Goal: Task Accomplishment & Management: Manage account settings

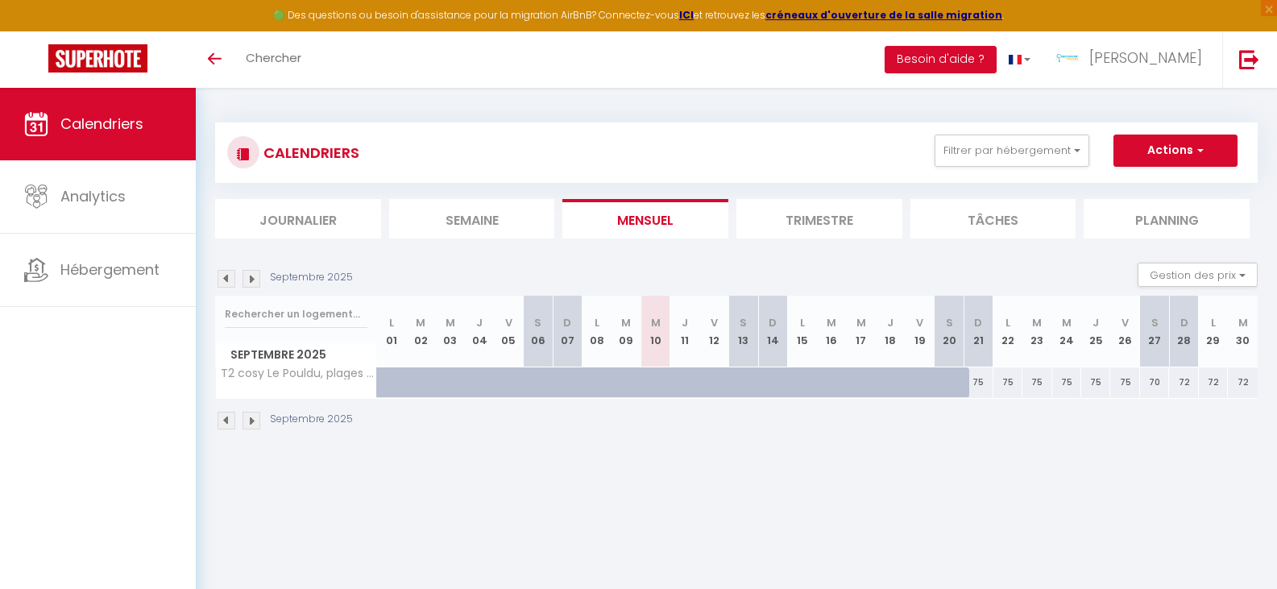
click at [253, 279] on img at bounding box center [251, 279] width 18 height 18
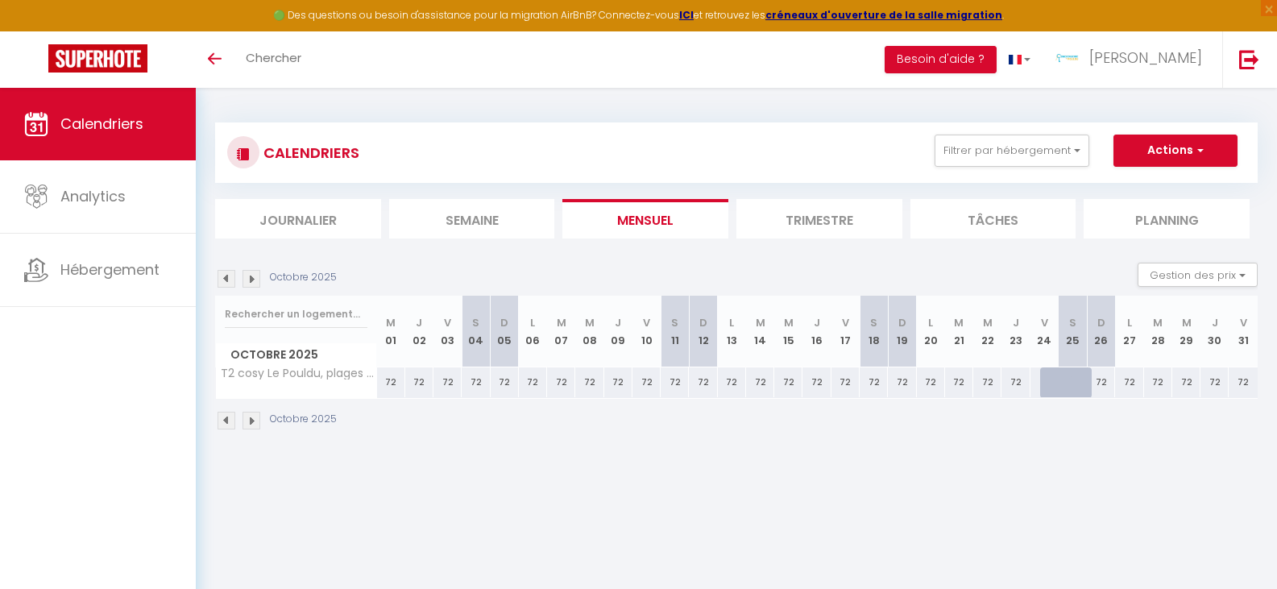
click at [987, 385] on div "72" at bounding box center [987, 382] width 28 height 30
type input "72"
type input "Mer 22 Octobre 2025"
type input "Jeu 23 Octobre 2025"
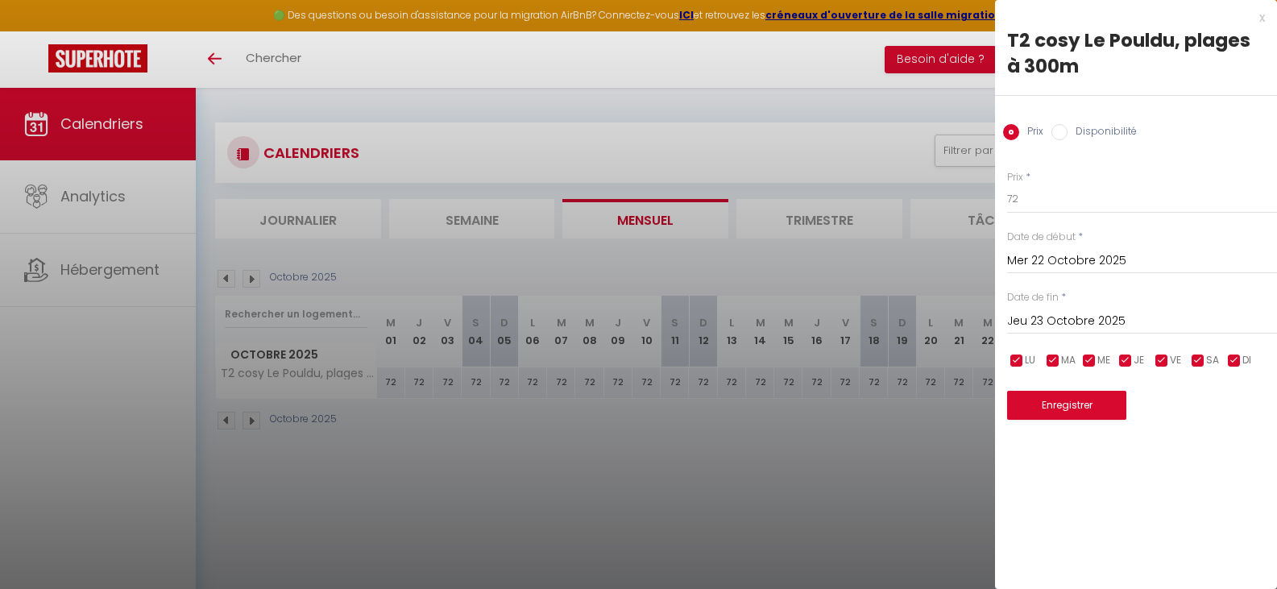
click at [1265, 23] on div "x T2 cosy Le Pouldu, plages à 300m Prix Disponibilité Prix * 72 Statut * Dispon…" at bounding box center [1136, 222] width 282 height 444
click at [1260, 18] on div "x" at bounding box center [1130, 17] width 270 height 19
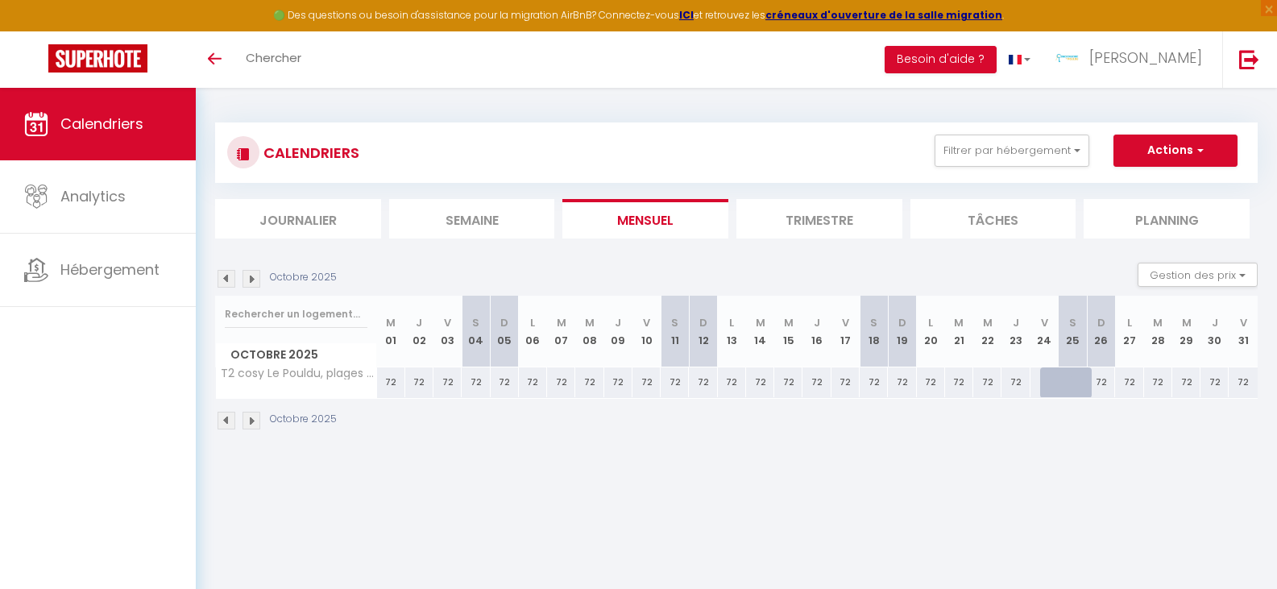
click at [1053, 383] on div at bounding box center [1054, 382] width 28 height 31
type input "72"
type input "Ven 24 Octobre 2025"
type input "[PERSON_NAME] 25 Octobre 2025"
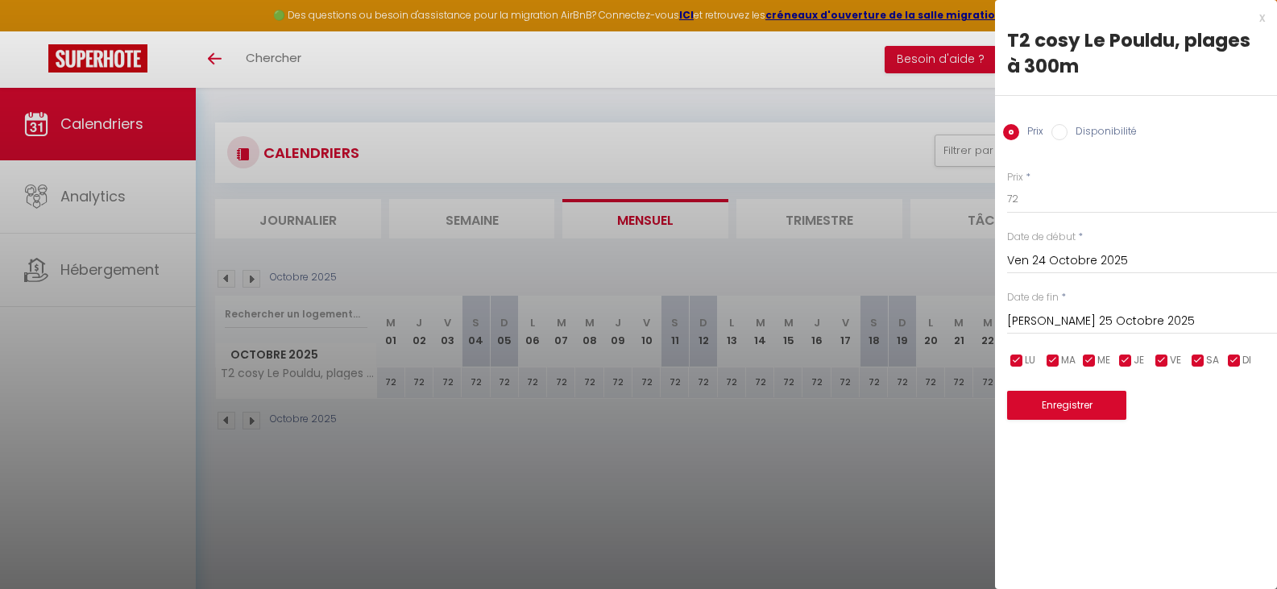
click at [1260, 14] on div "x" at bounding box center [1130, 17] width 270 height 19
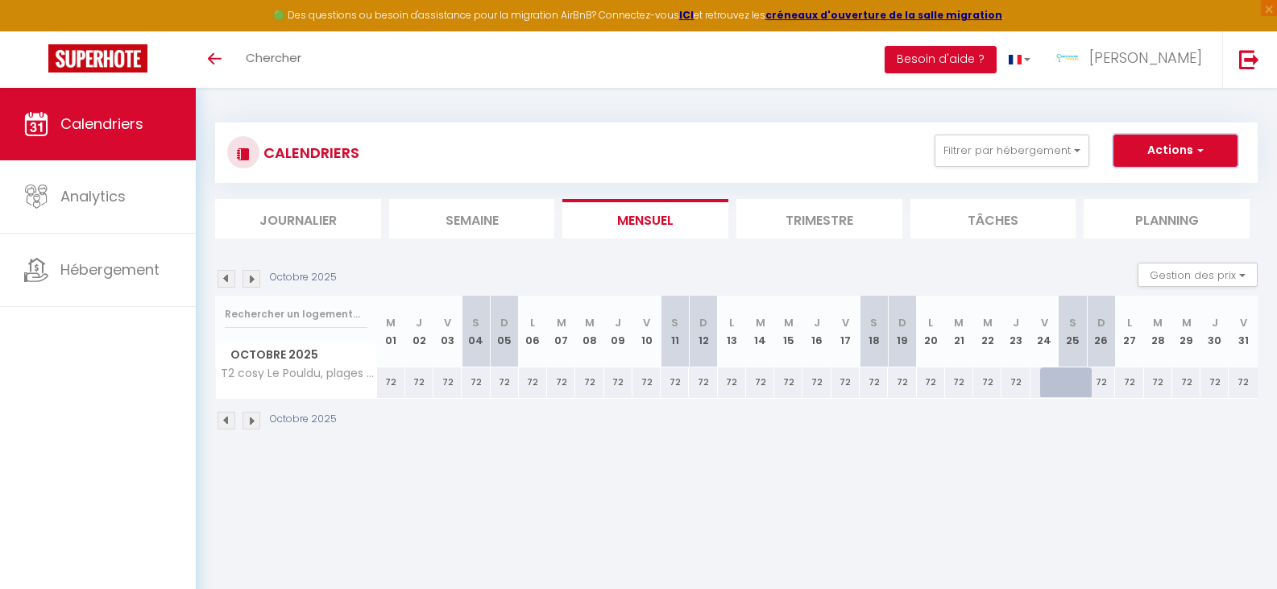
click at [1196, 151] on span "button" at bounding box center [1198, 150] width 10 height 16
click at [987, 388] on div "72" at bounding box center [987, 382] width 28 height 30
type input "72"
type input "Mer 22 Octobre 2025"
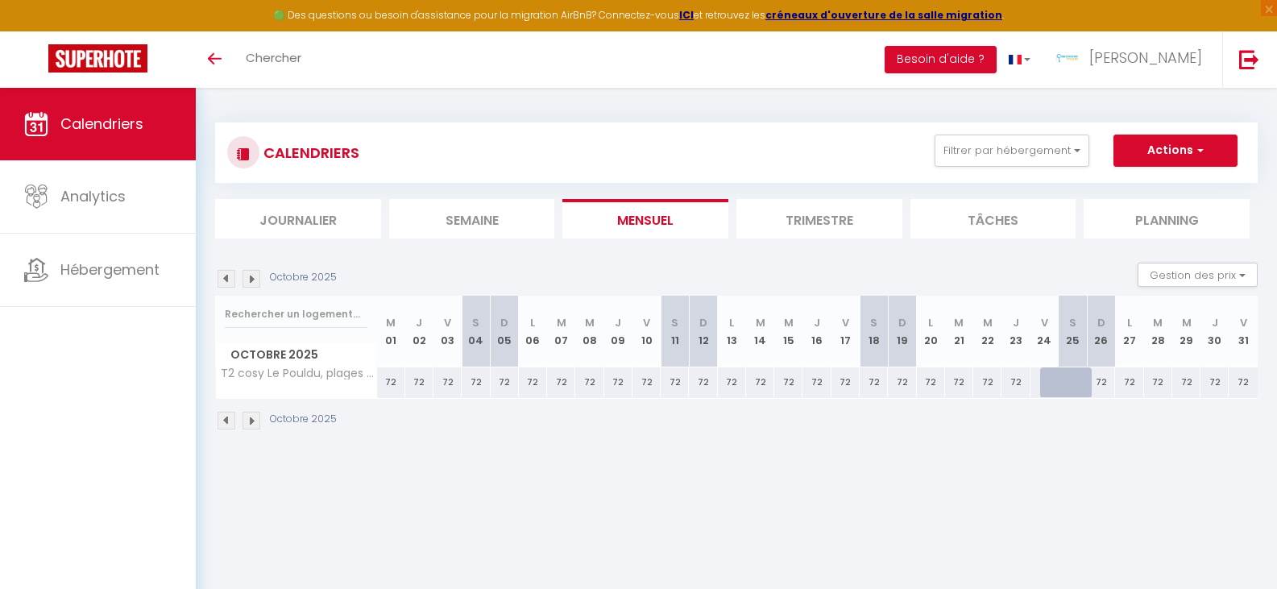
type input "Jeu 23 Octobre 2025"
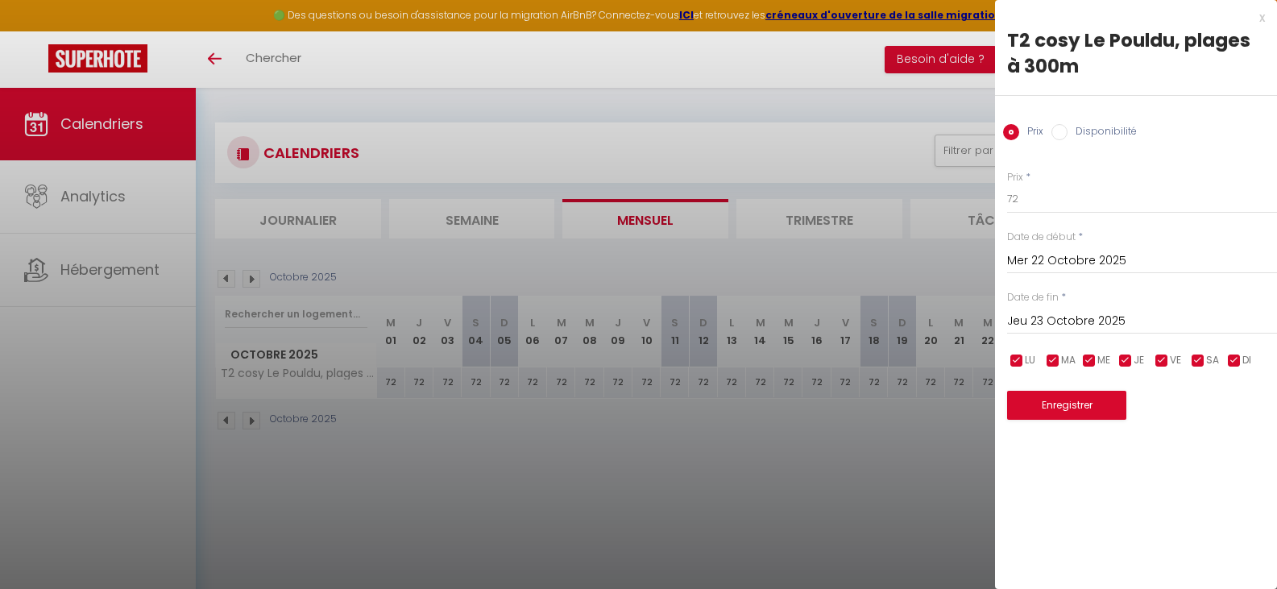
click at [1259, 19] on div "x" at bounding box center [1130, 17] width 270 height 19
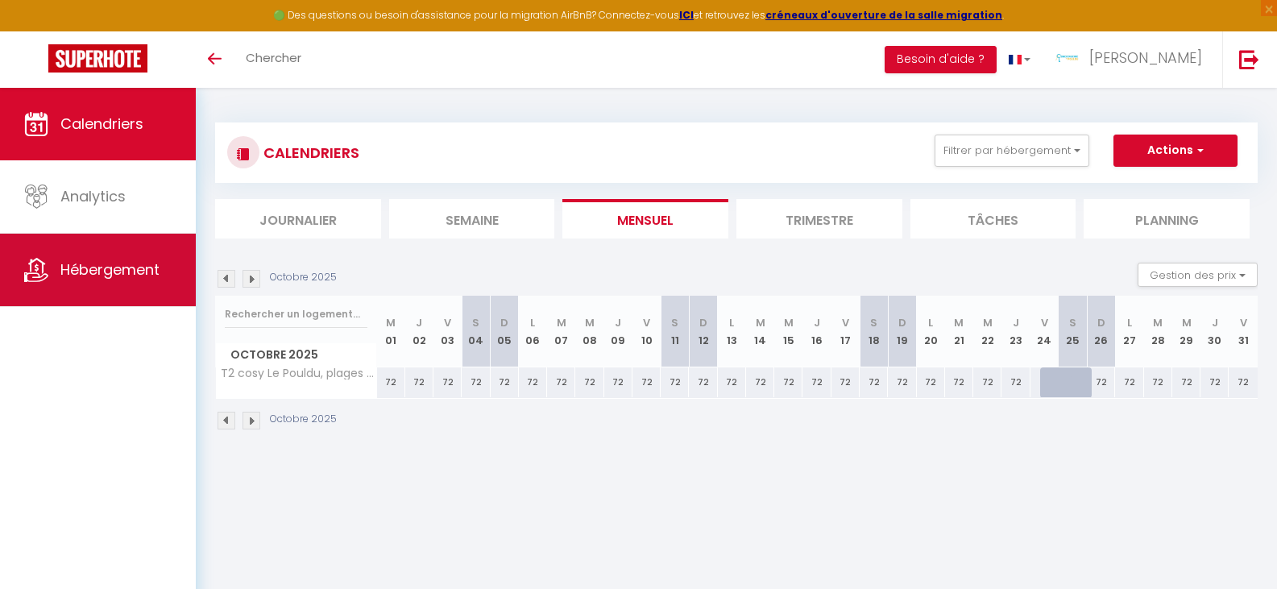
click at [110, 281] on link "Hébergement" at bounding box center [98, 270] width 196 height 72
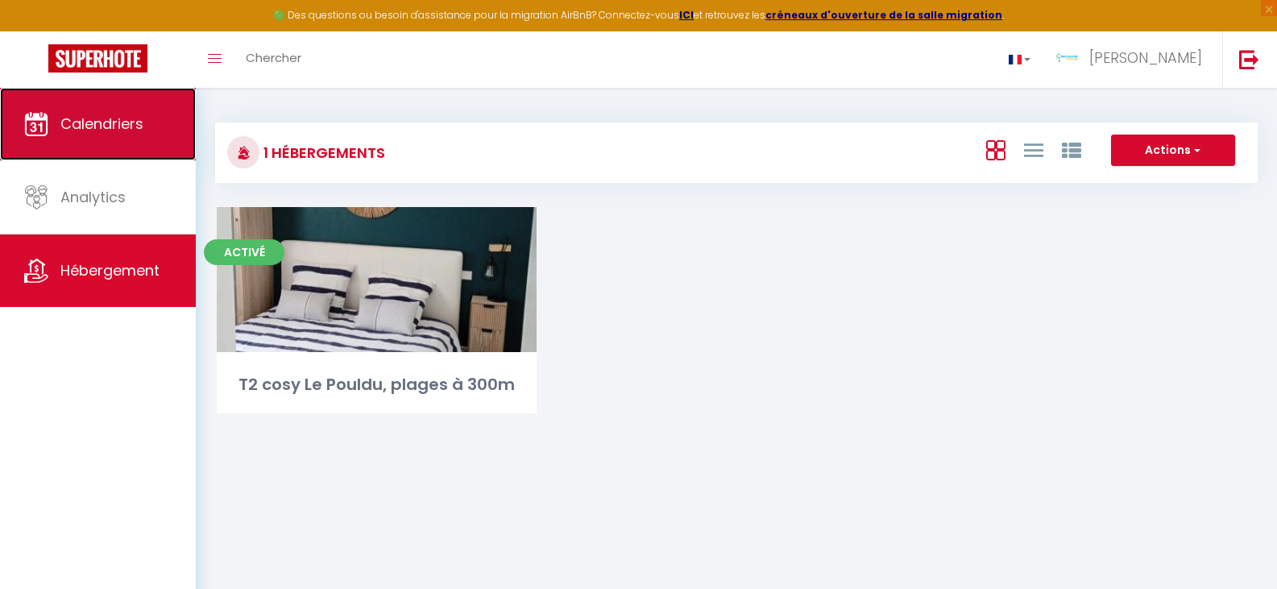
click at [135, 135] on link "Calendriers" at bounding box center [98, 124] width 196 height 72
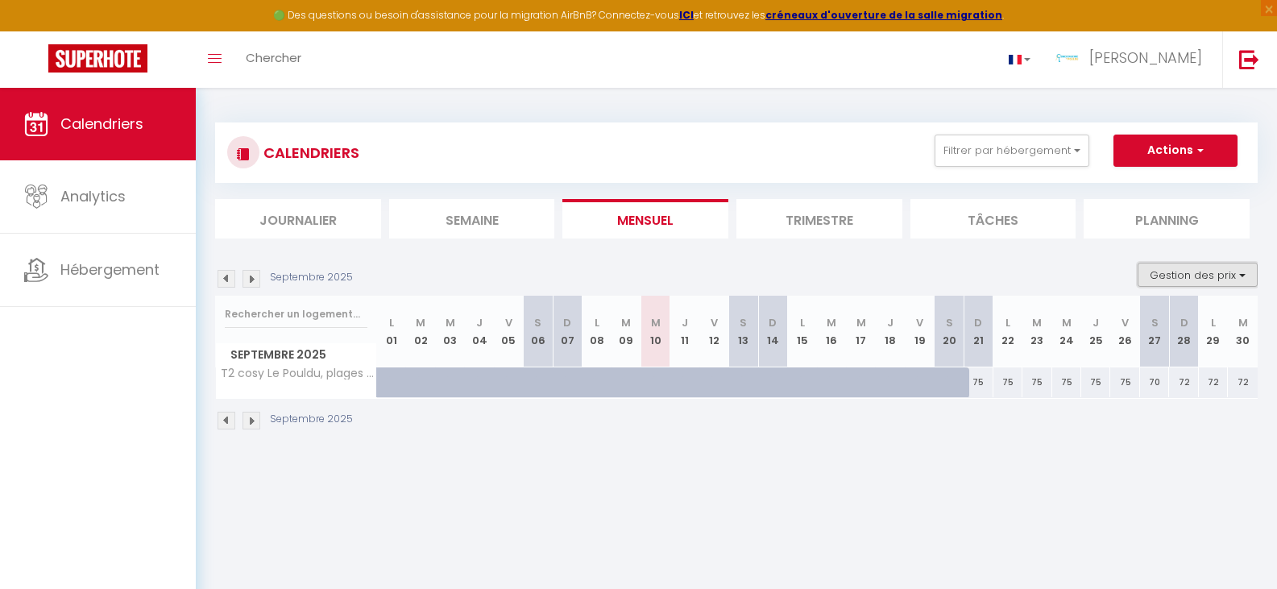
click at [1236, 272] on button "Gestion des prix" at bounding box center [1197, 275] width 120 height 24
click at [1173, 387] on input "Disponibilité" at bounding box center [1183, 381] width 145 height 16
checkbox input "true"
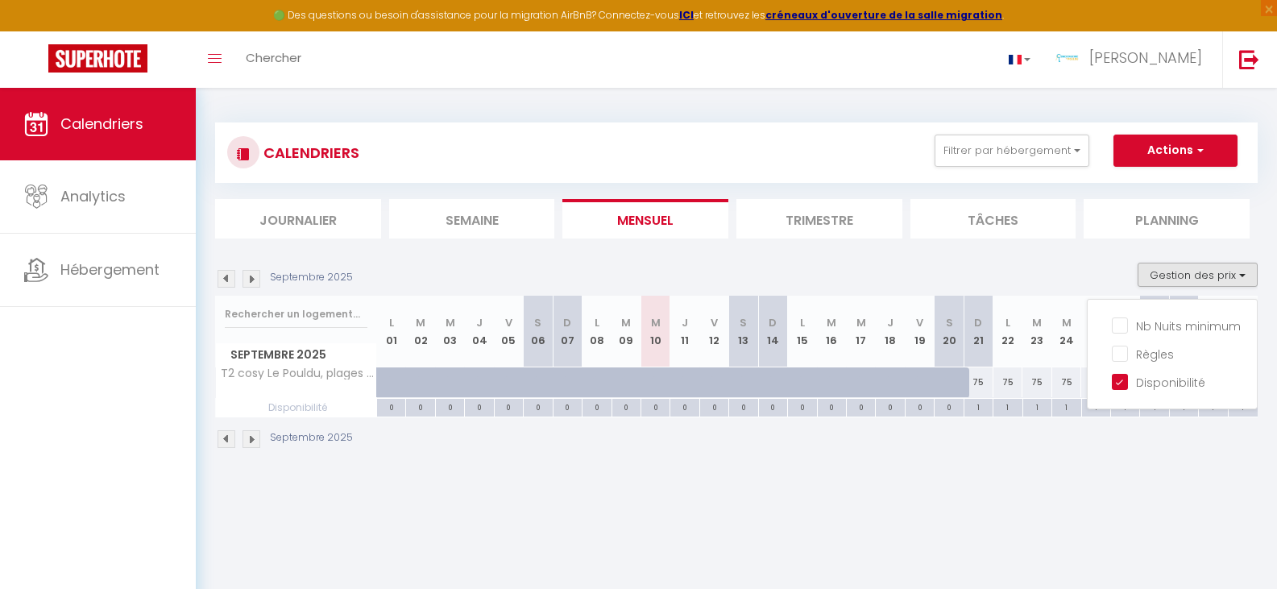
click at [1094, 456] on div "Septembre 2025" at bounding box center [736, 441] width 1042 height 48
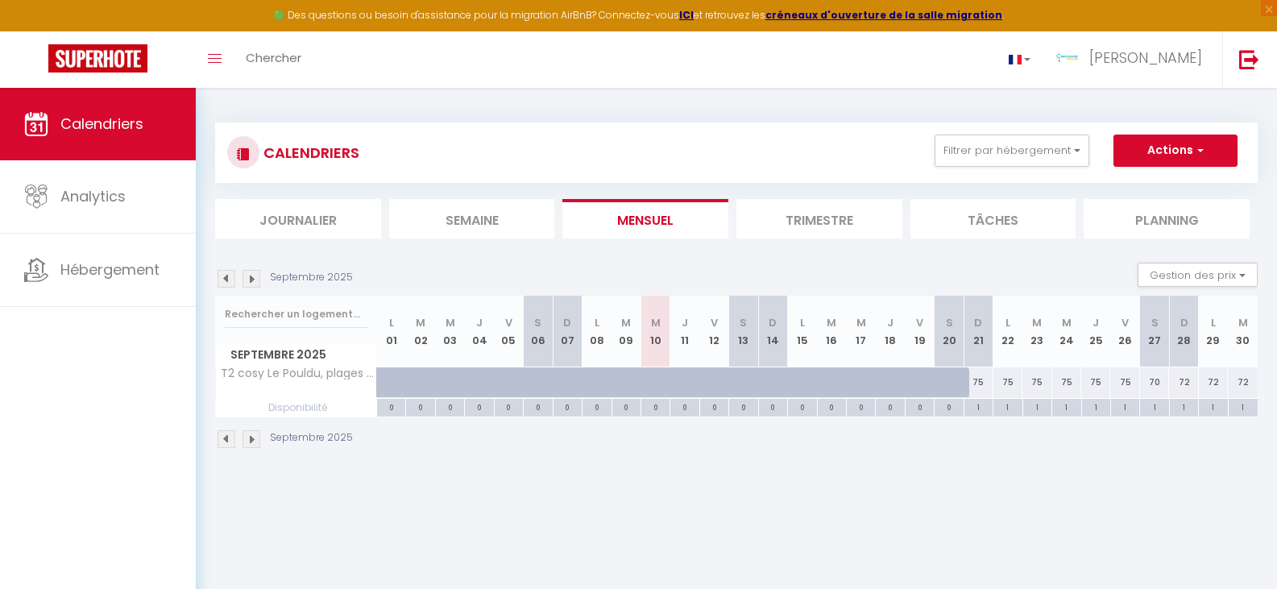
click at [253, 280] on img at bounding box center [251, 279] width 18 height 18
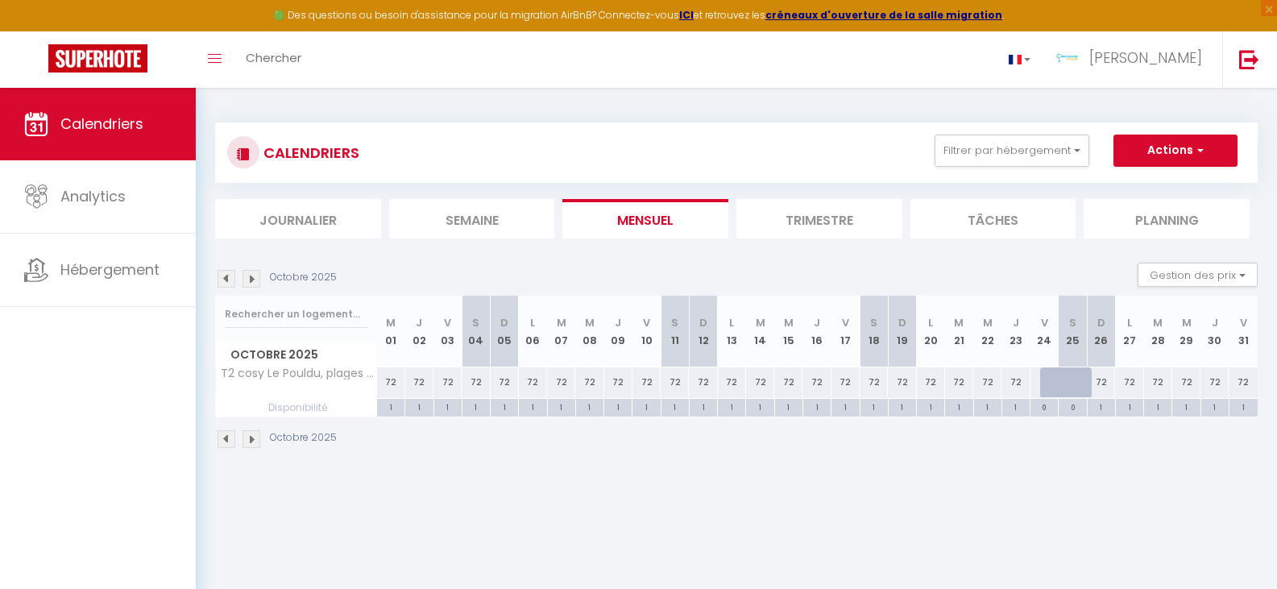
click at [987, 381] on div "72" at bounding box center [987, 382] width 28 height 30
type input "72"
type input "Mer 22 Octobre 2025"
type input "Jeu 23 Octobre 2025"
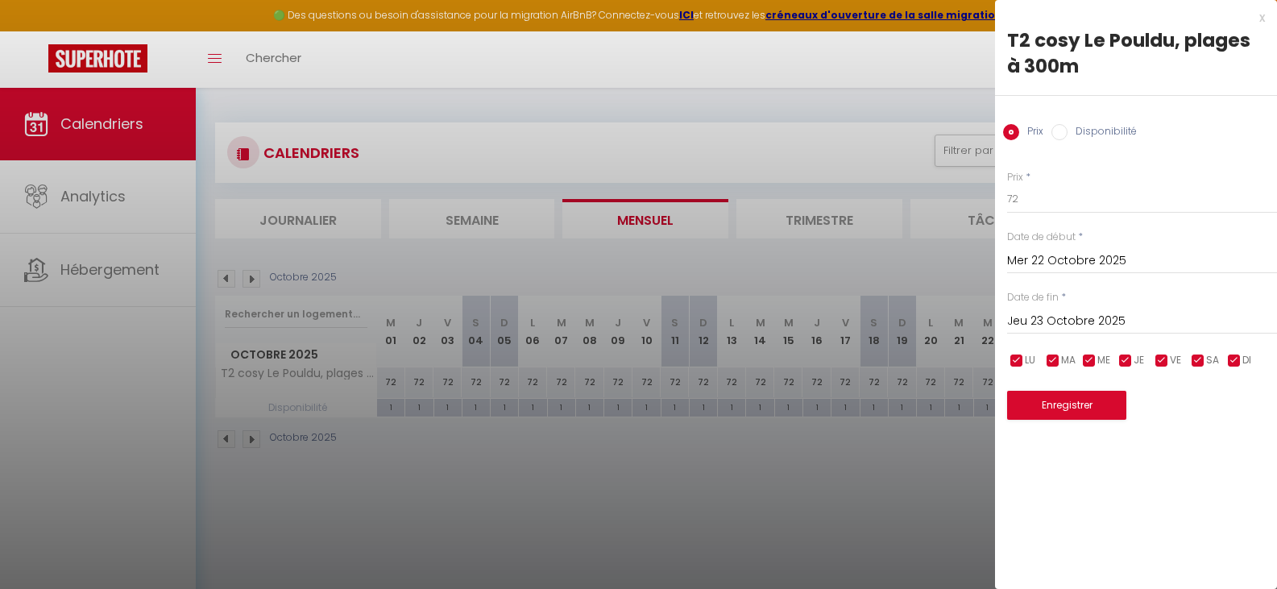
click at [1257, 17] on div "x" at bounding box center [1130, 17] width 270 height 19
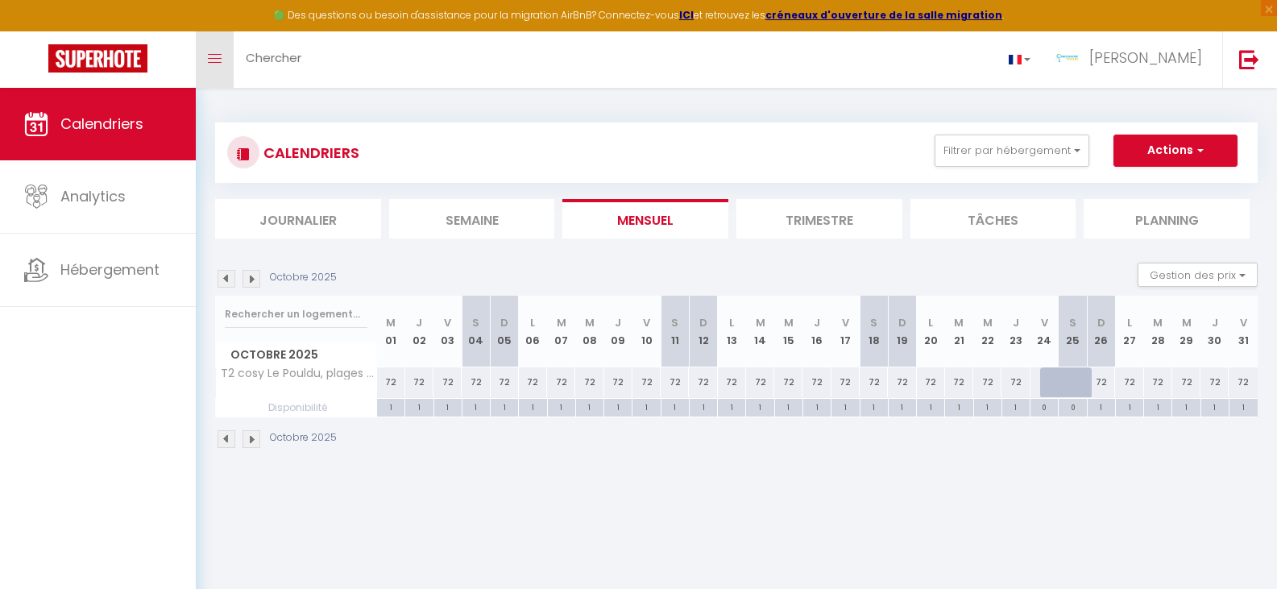
click at [209, 64] on link "Toggle menubar" at bounding box center [215, 59] width 38 height 56
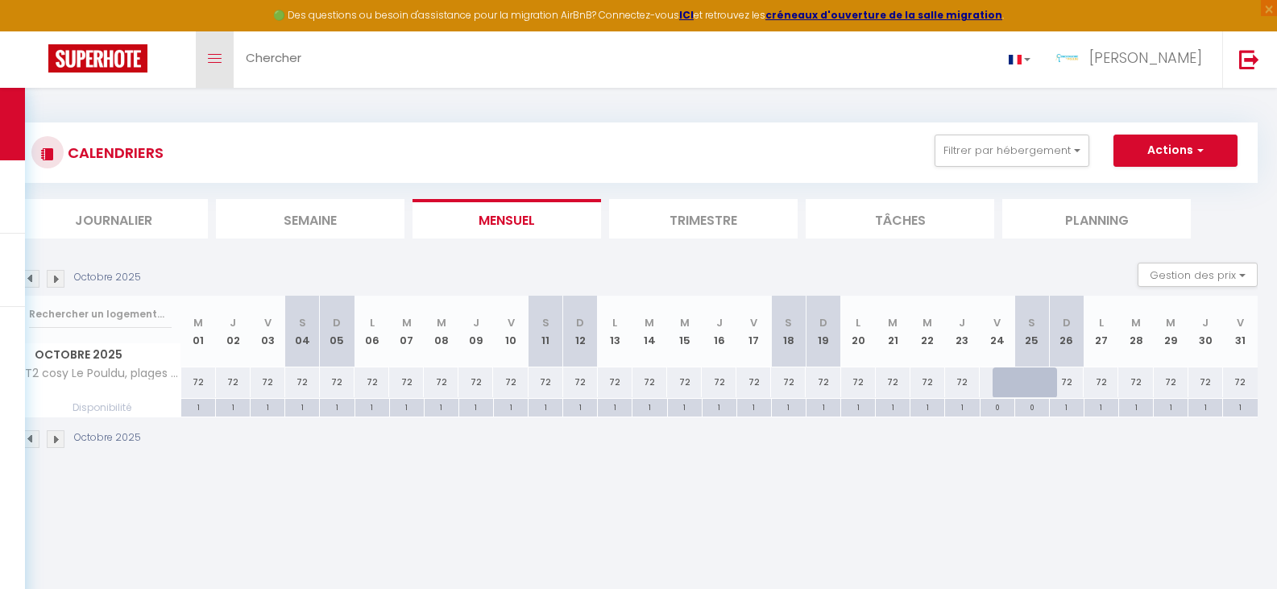
click at [209, 64] on link "Toggle menubar" at bounding box center [215, 59] width 38 height 56
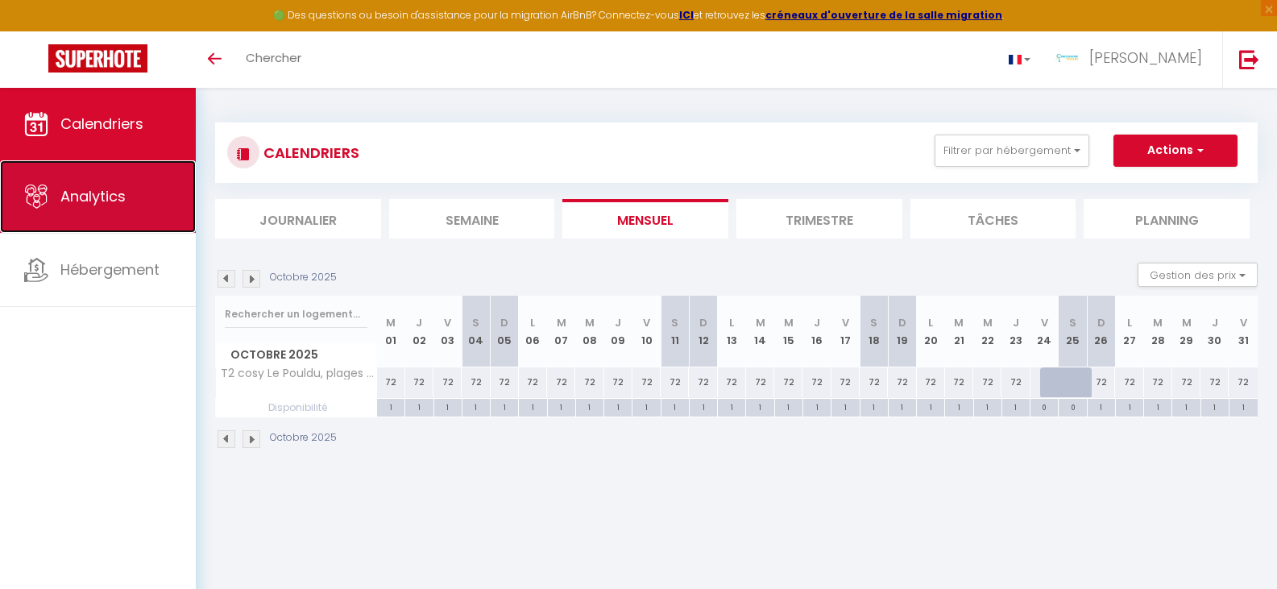
click at [132, 206] on link "Analytics" at bounding box center [98, 196] width 196 height 72
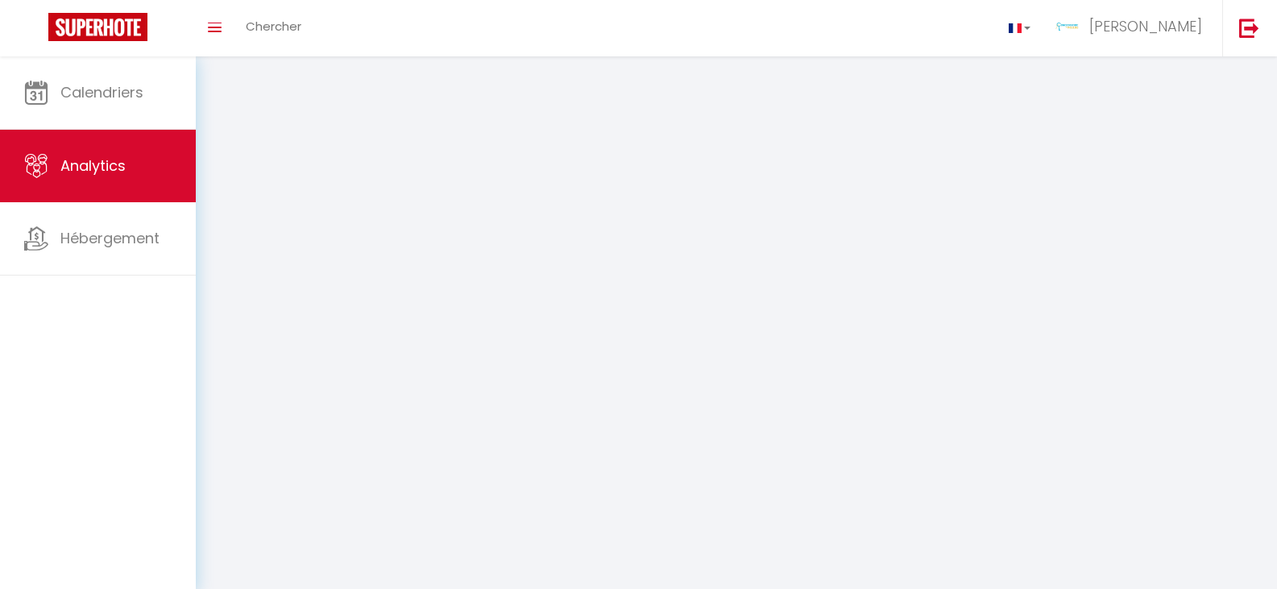
select select "2025"
select select "9"
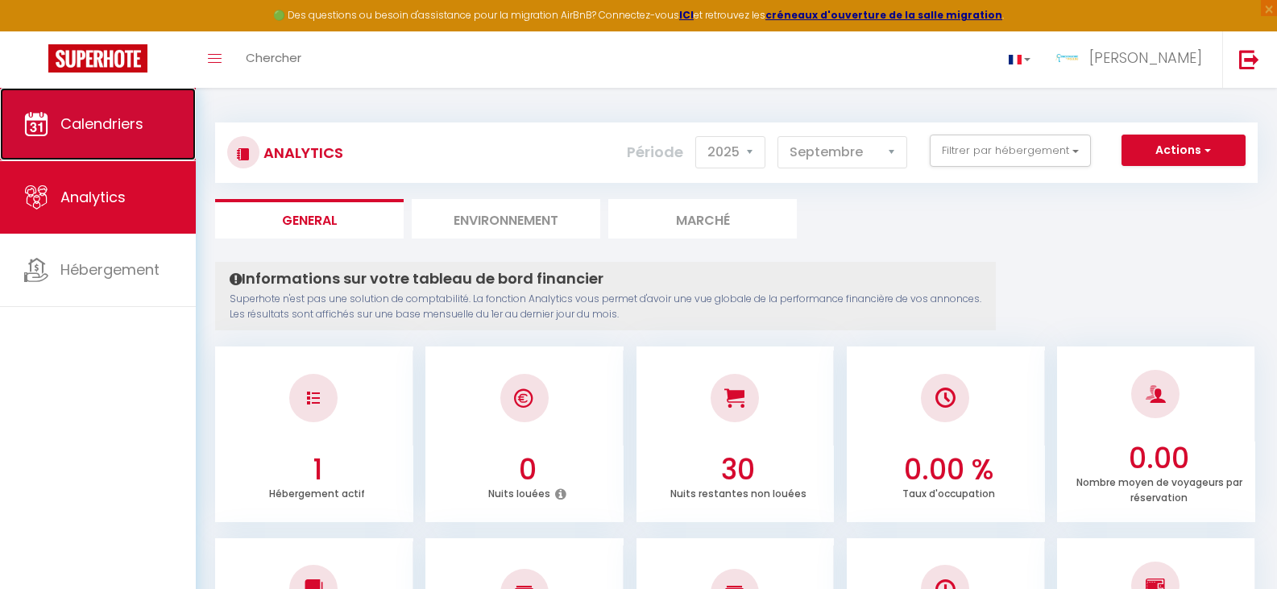
click at [97, 125] on span "Calendriers" at bounding box center [101, 124] width 83 height 20
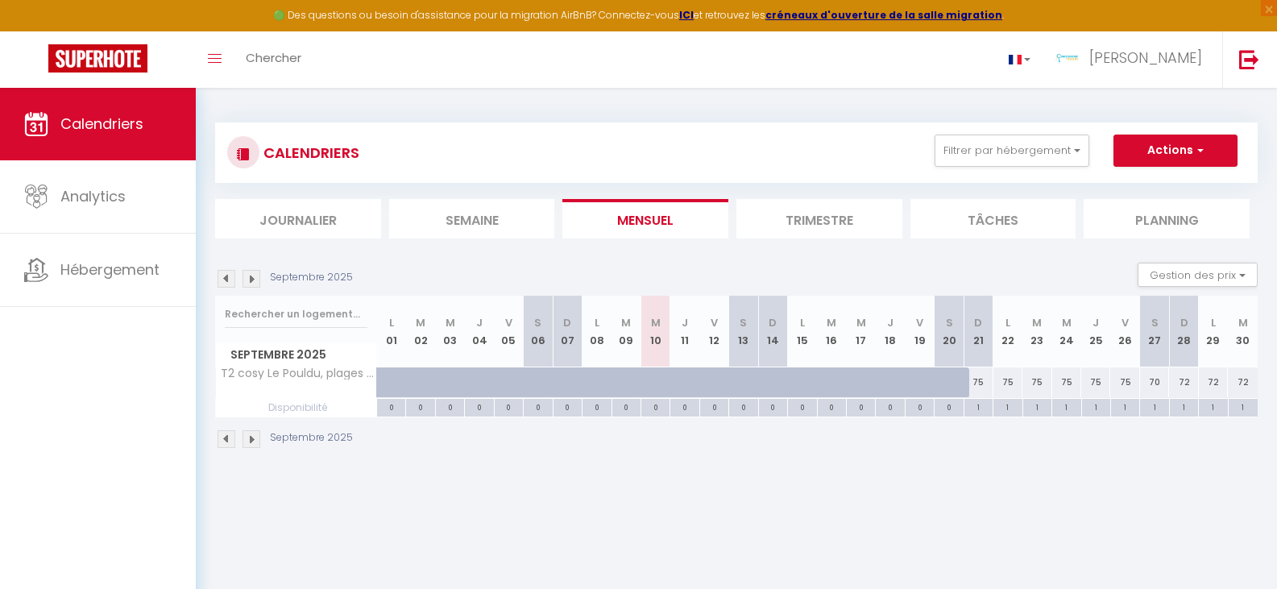
click at [257, 284] on img at bounding box center [251, 279] width 18 height 18
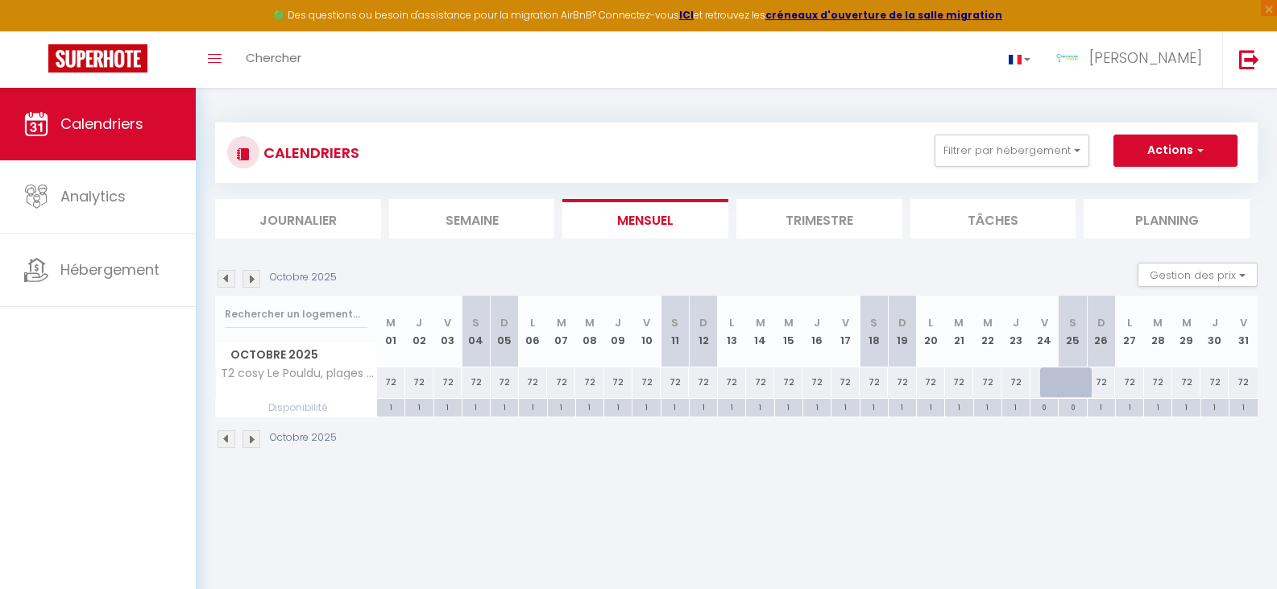
click at [989, 383] on div "72" at bounding box center [987, 382] width 28 height 30
type input "72"
type input "Mer 22 Octobre 2025"
type input "Jeu 23 Octobre 2025"
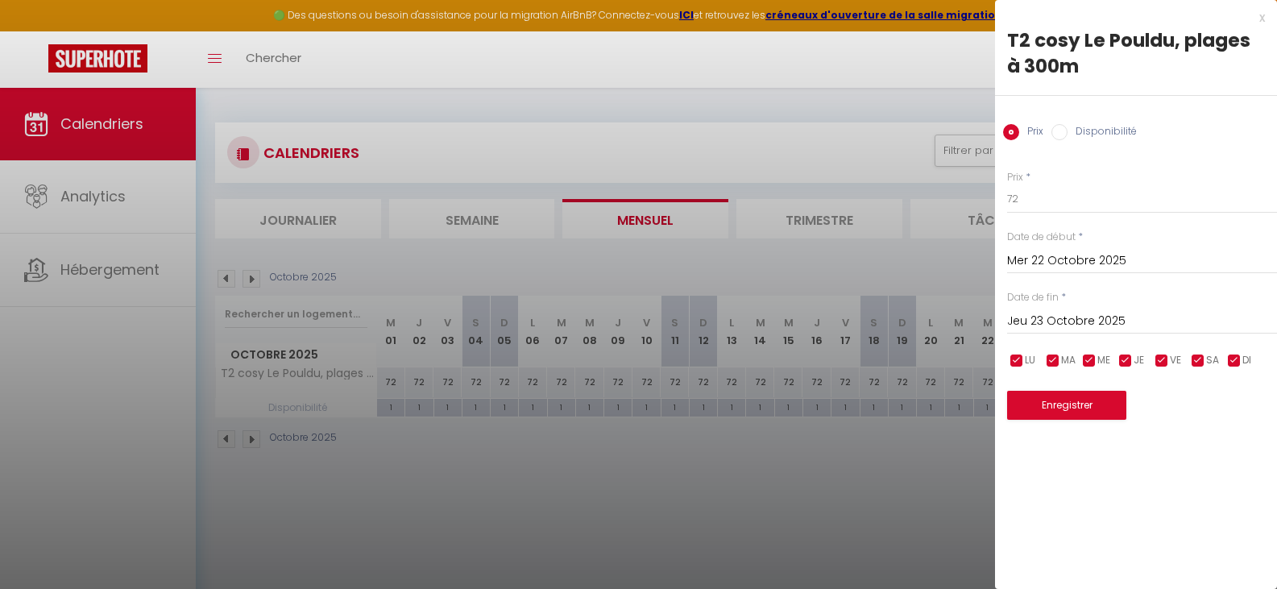
click at [1256, 18] on div "x" at bounding box center [1130, 17] width 270 height 19
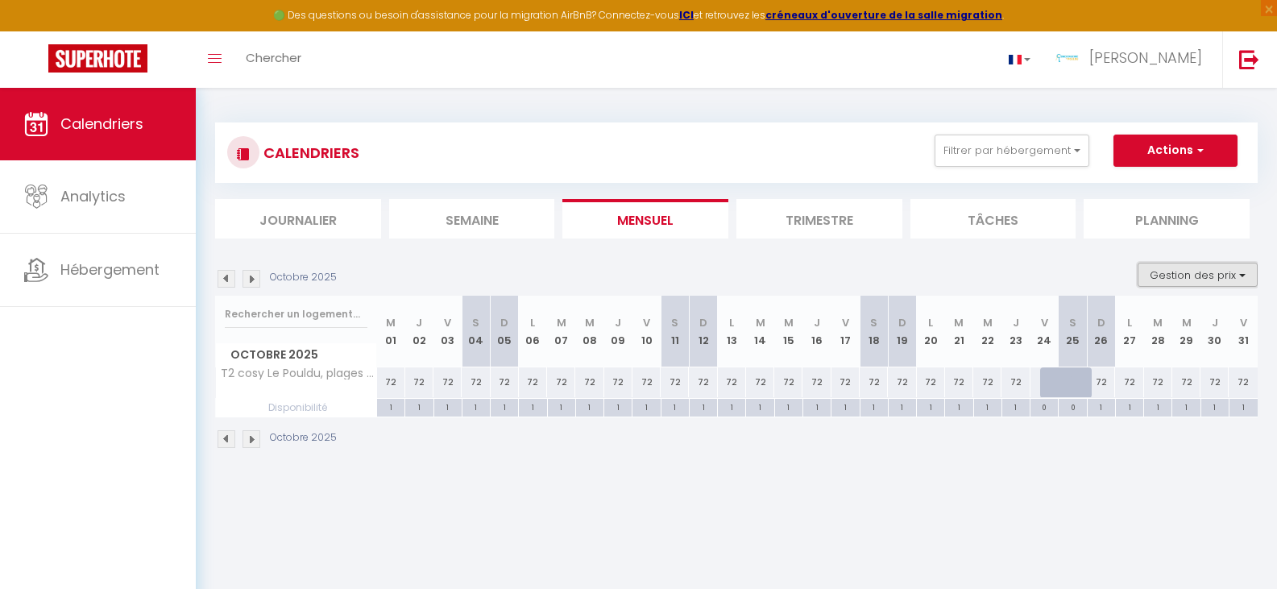
click at [1160, 279] on button "Gestion des prix" at bounding box center [1197, 275] width 120 height 24
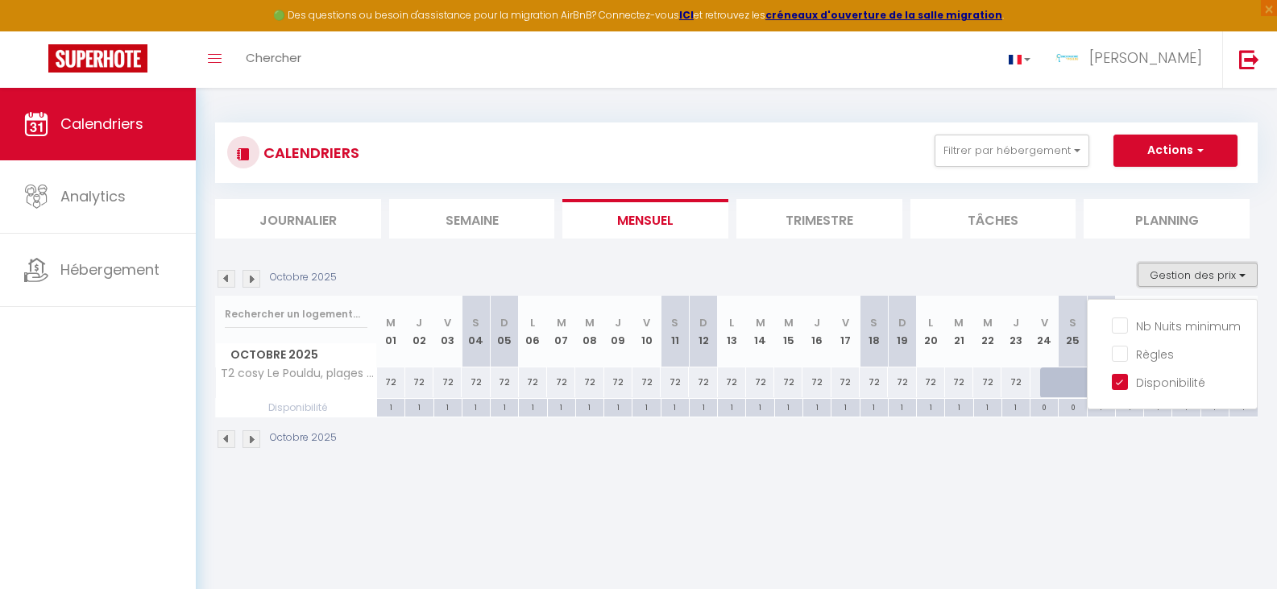
click at [1160, 279] on button "Gestion des prix" at bounding box center [1197, 275] width 120 height 24
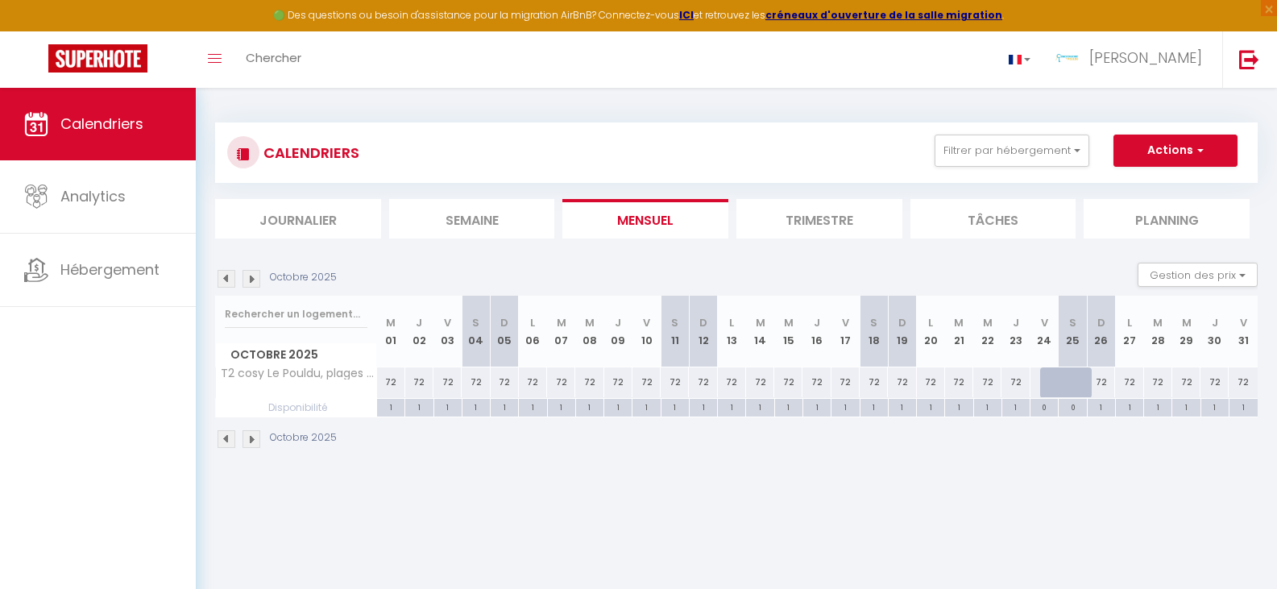
click at [987, 387] on div "72" at bounding box center [987, 382] width 28 height 30
type input "72"
select select "1"
type input "Mer 22 Octobre 2025"
type input "Jeu 23 Octobre 2025"
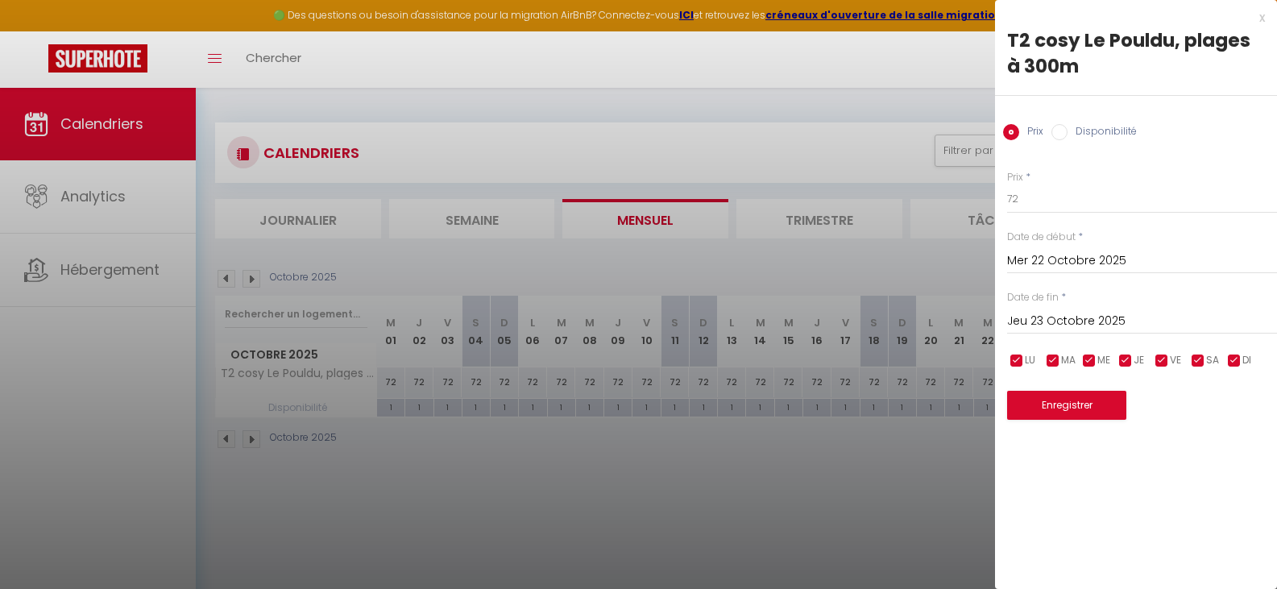
click at [1062, 134] on input "Disponibilité" at bounding box center [1059, 132] width 16 height 16
radio input "true"
radio input "false"
click at [1262, 20] on div "x" at bounding box center [1130, 17] width 270 height 19
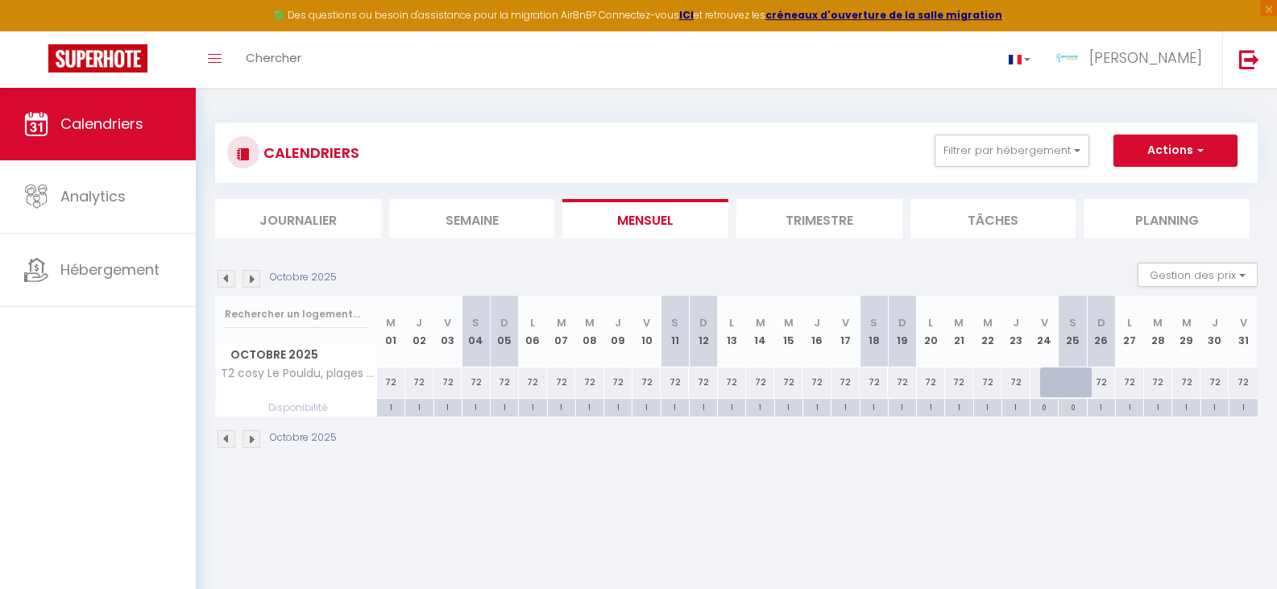
click at [1074, 380] on div at bounding box center [1083, 391] width 28 height 31
select select "1"
type input "[PERSON_NAME] 25 Octobre 2025"
type input "Dim 26 Octobre 2025"
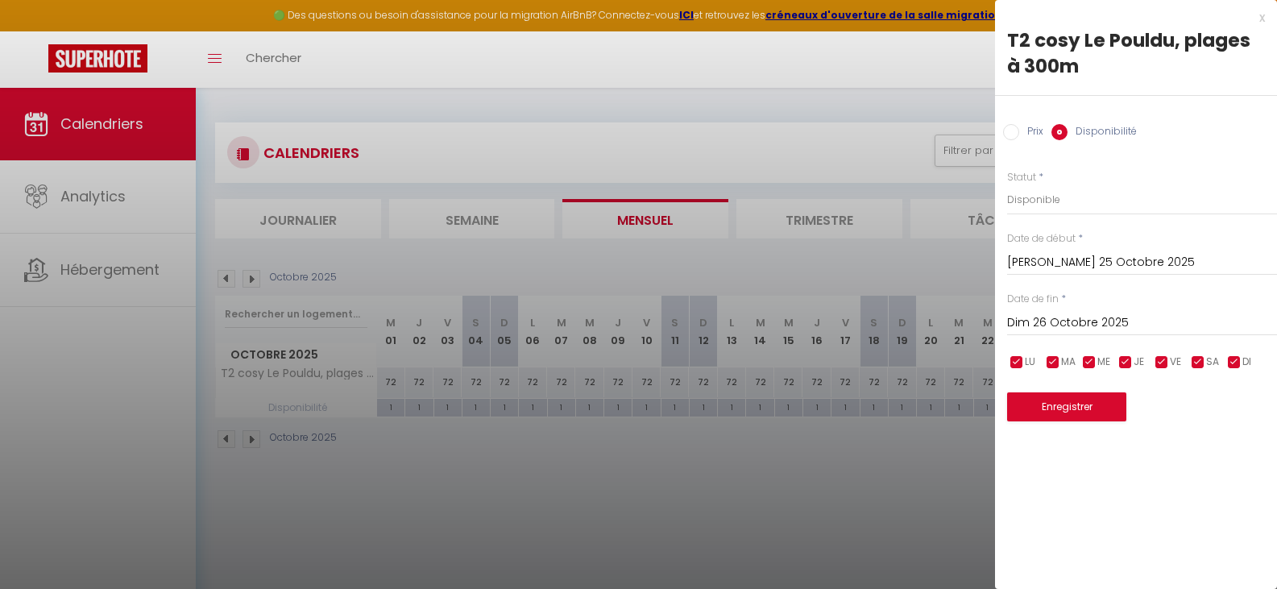
click at [1264, 18] on div "x" at bounding box center [1130, 17] width 270 height 19
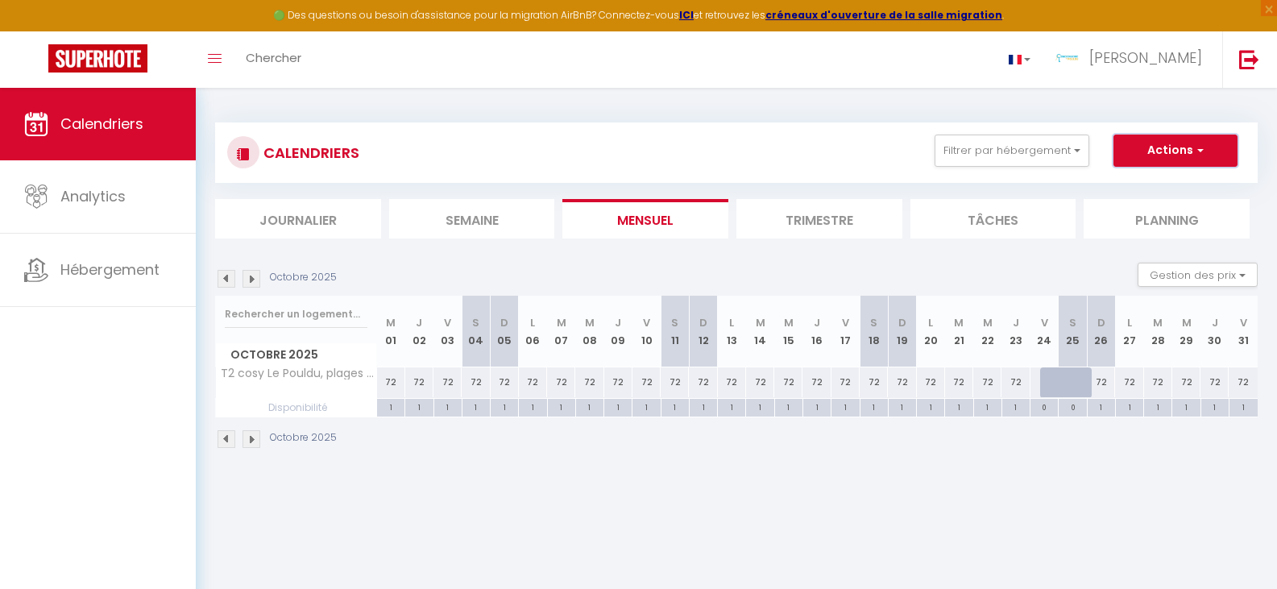
click at [1212, 155] on button "Actions" at bounding box center [1175, 151] width 124 height 32
click at [1172, 188] on link "Nouvelle réservation" at bounding box center [1158, 188] width 140 height 24
select select
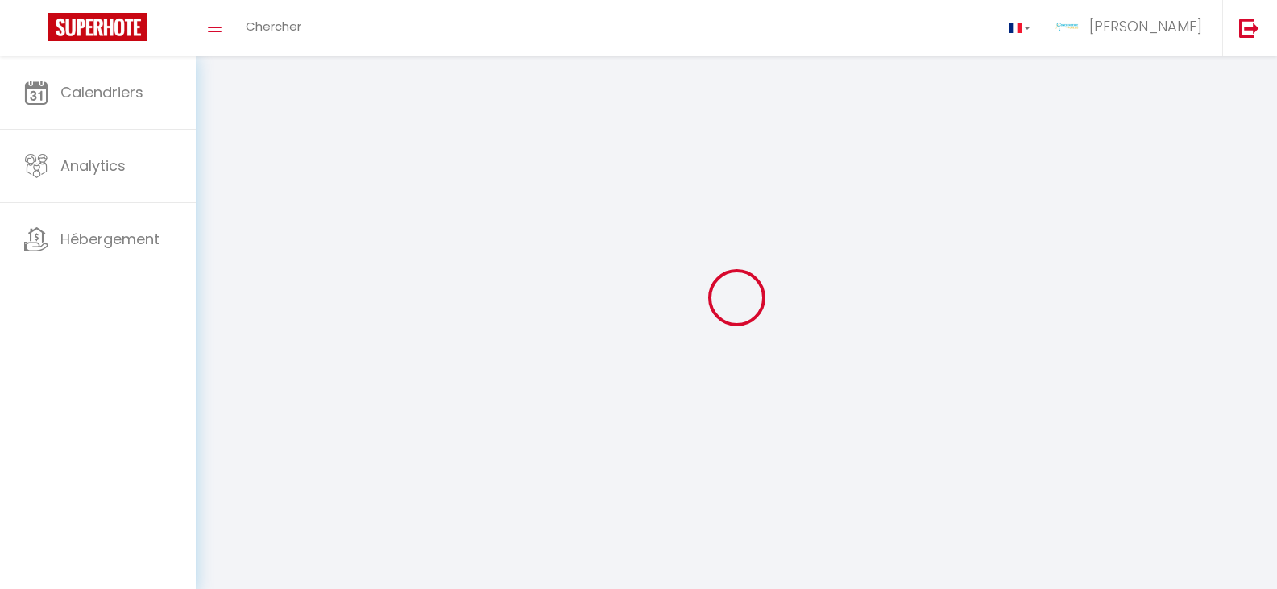
select select
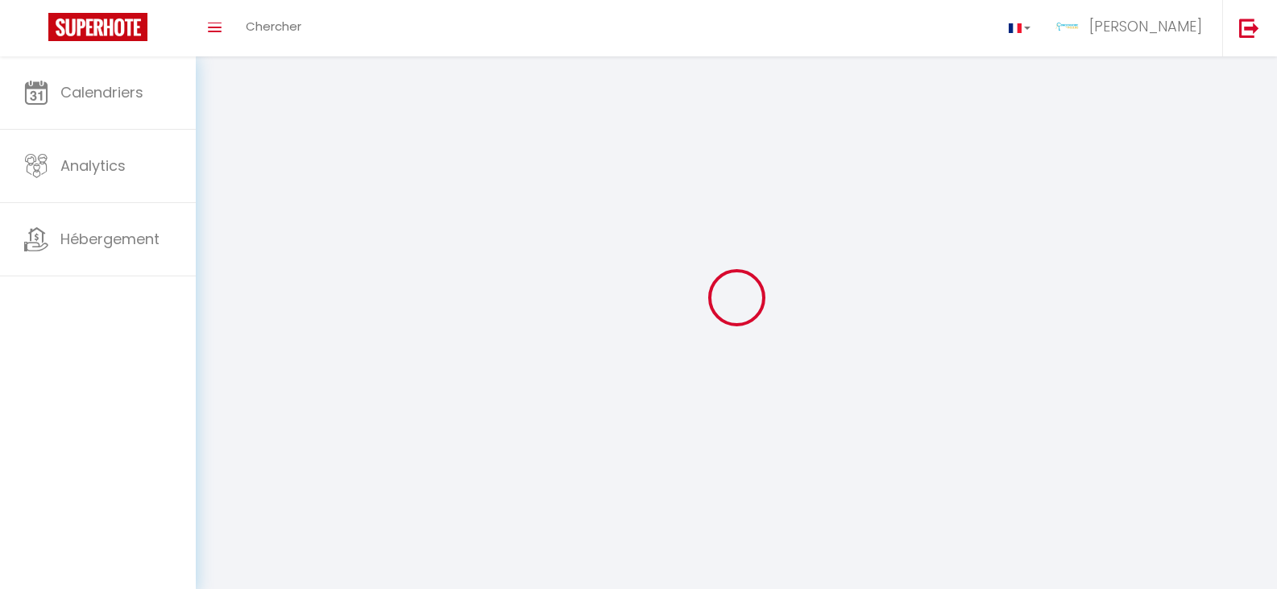
select select
checkbox input "false"
select select
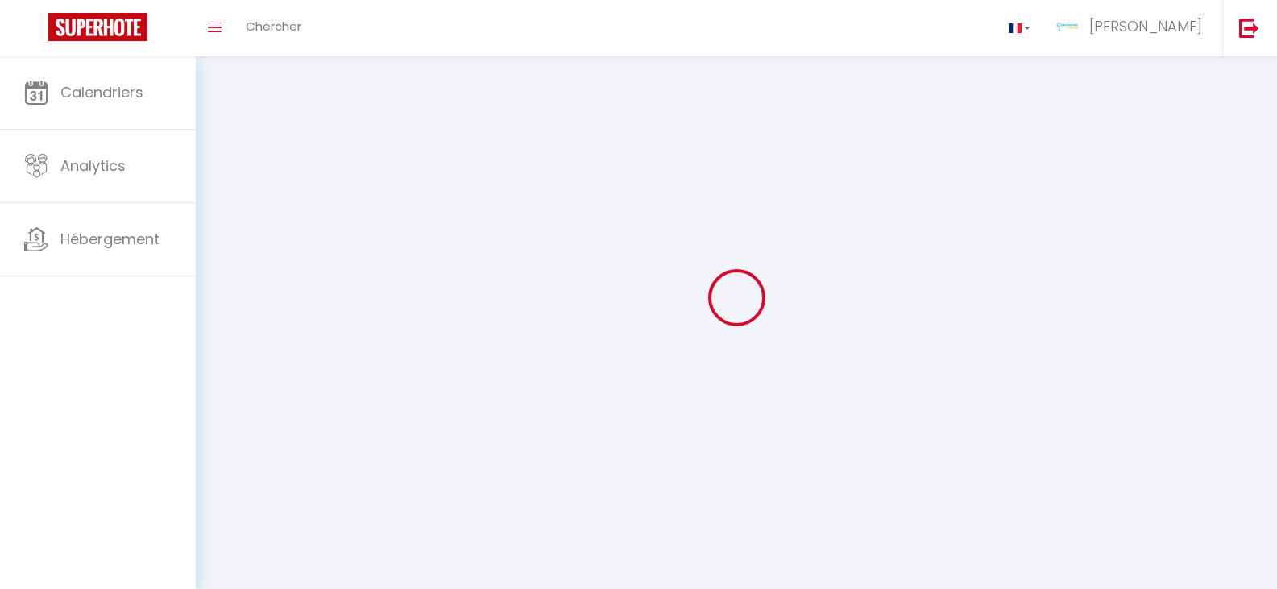
select select
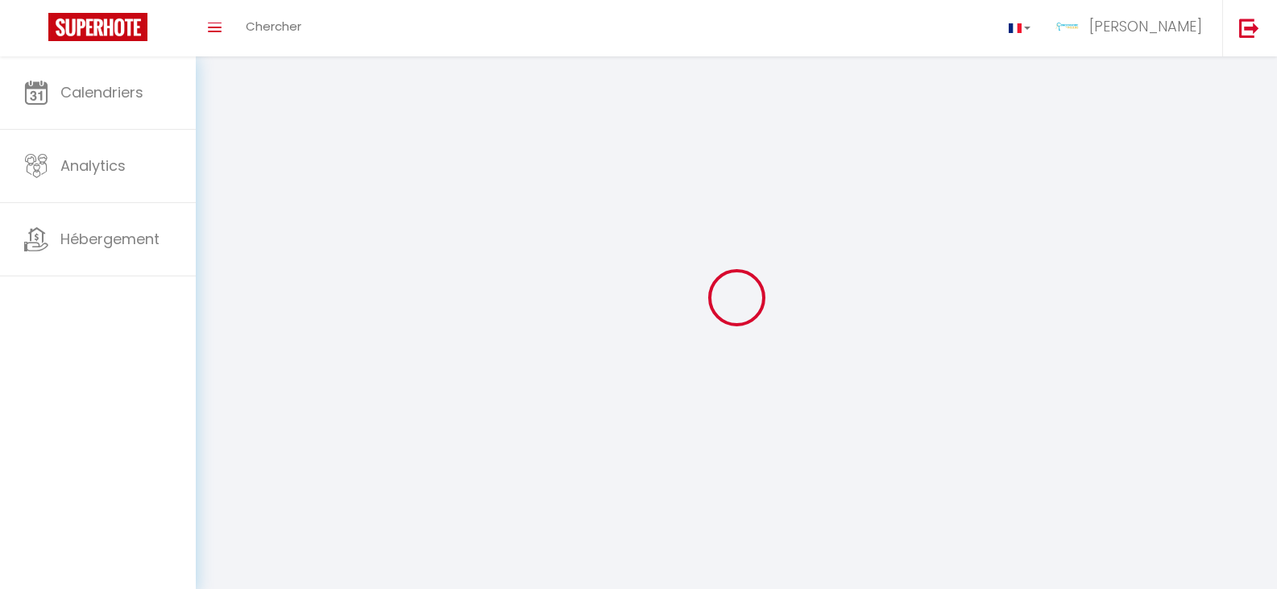
select select
checkbox input "false"
select select
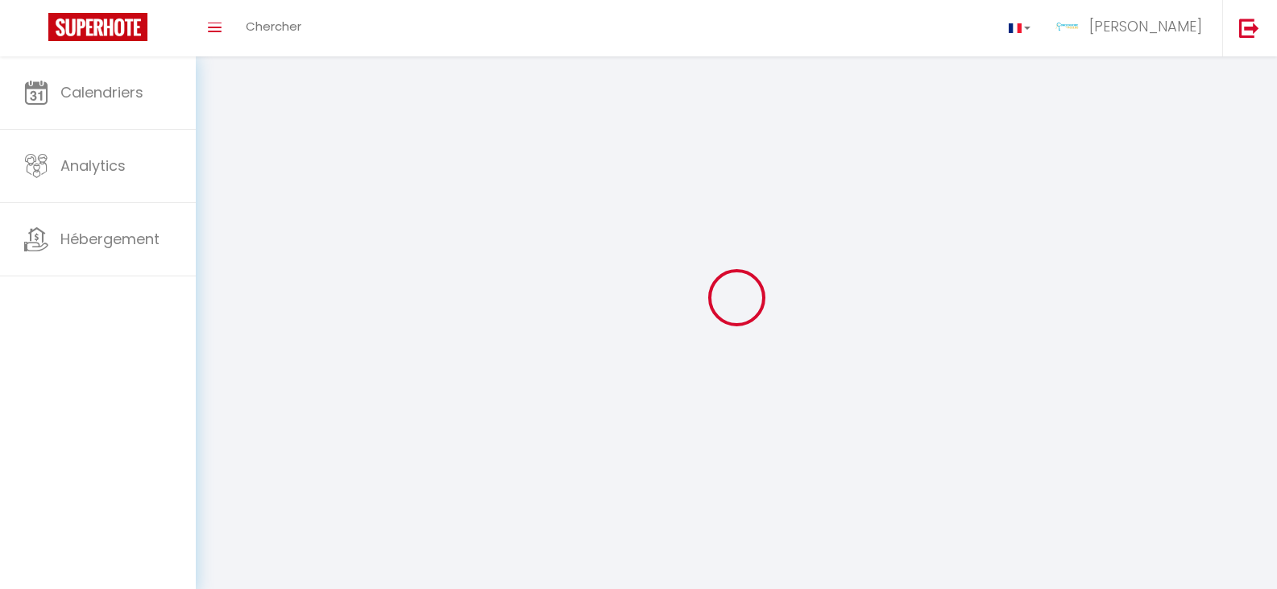
select select
checkbox input "false"
select select
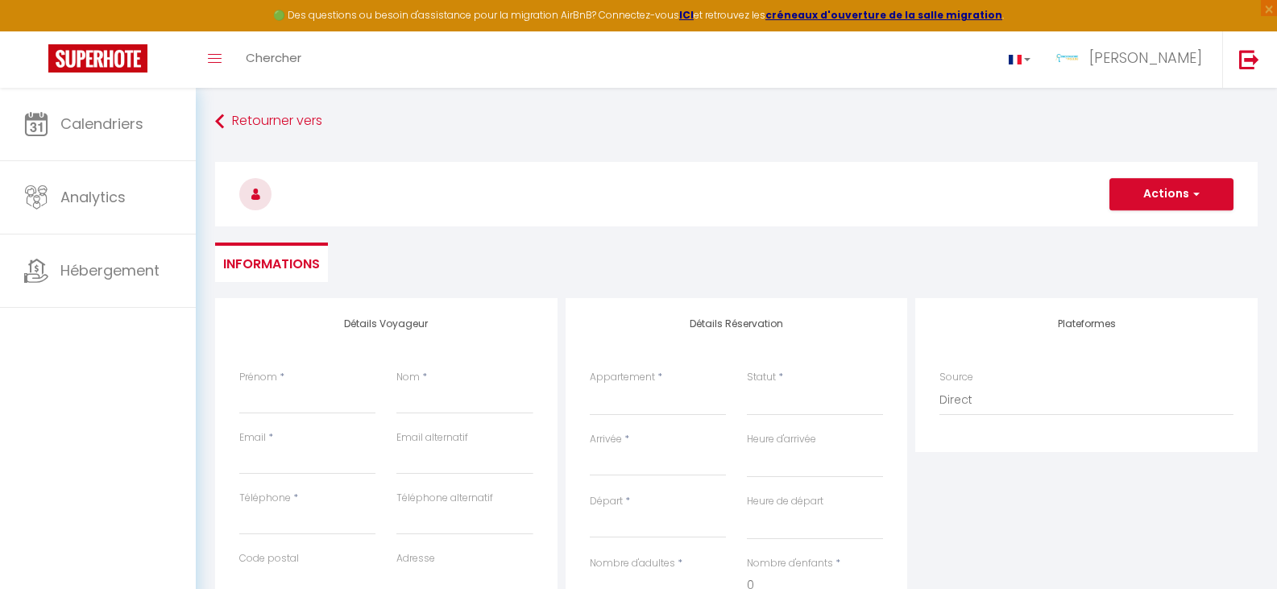
select select
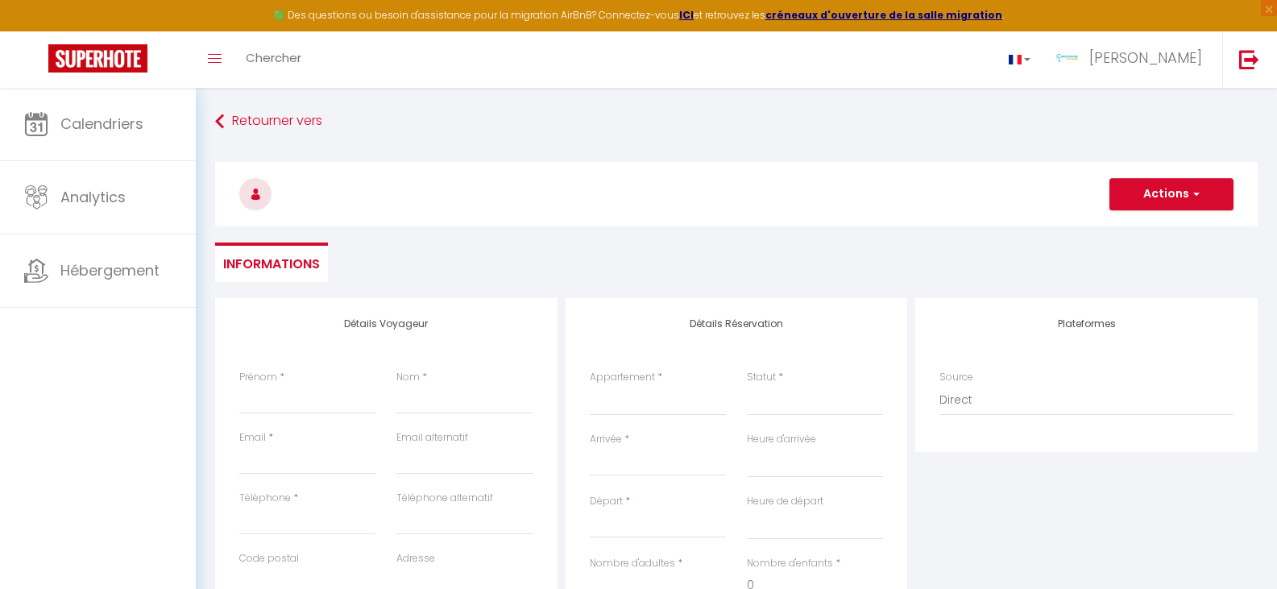
select select
checkbox input "false"
select select
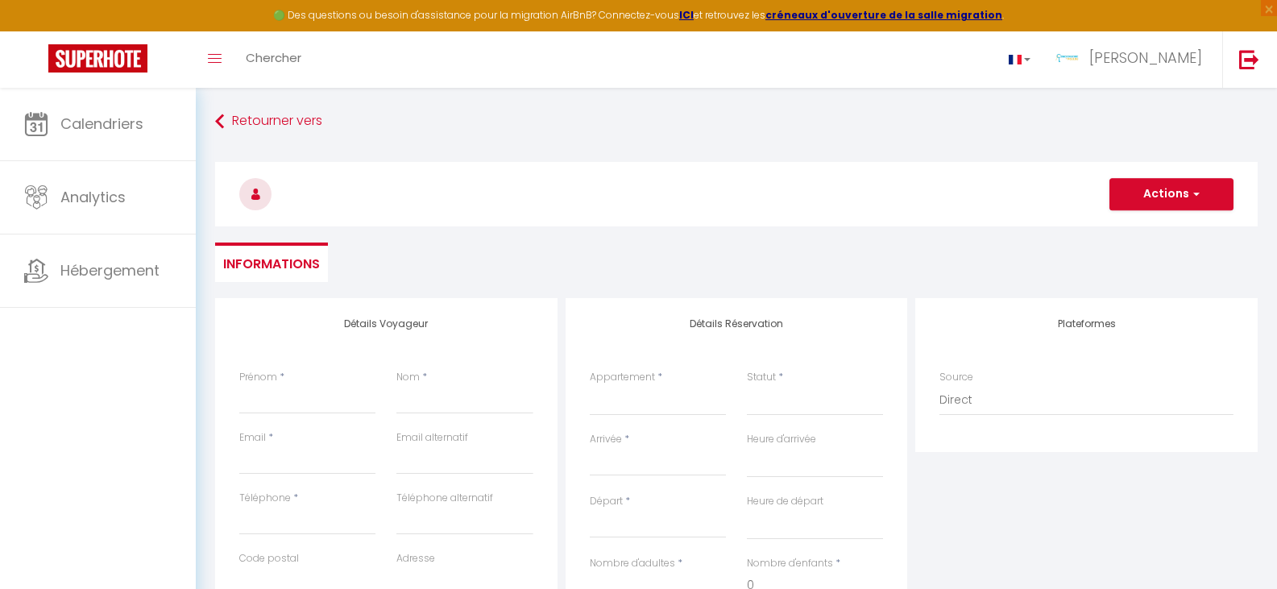
select select
checkbox input "false"
select select
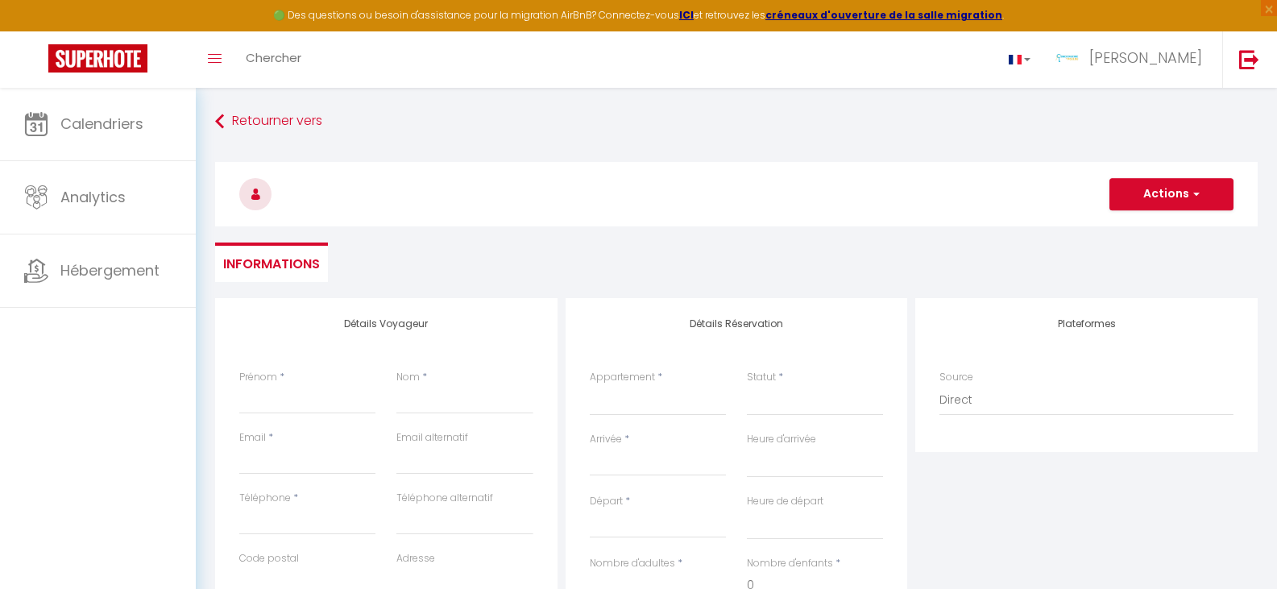
select select
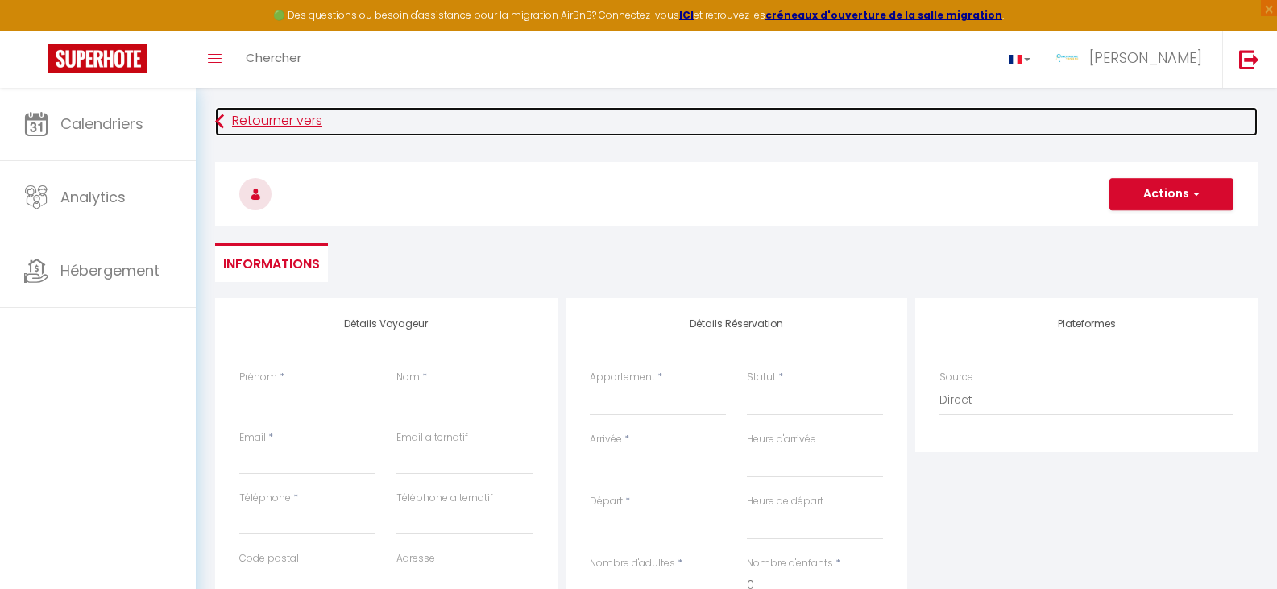
click at [247, 120] on link "Retourner vers" at bounding box center [736, 121] width 1042 height 29
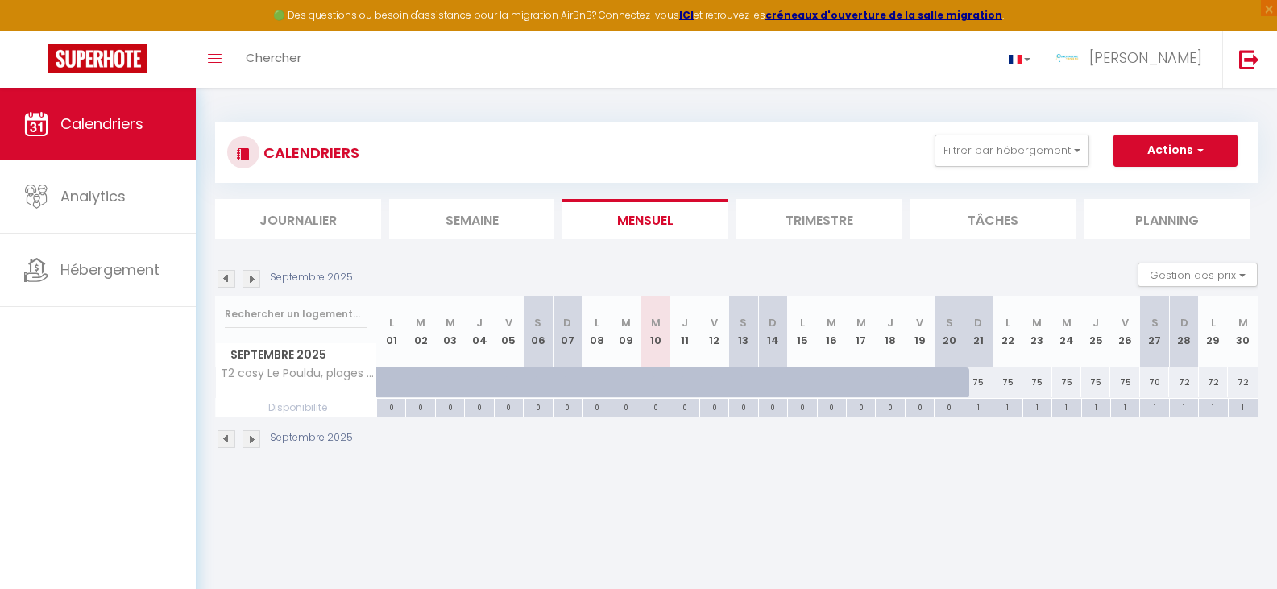
click at [249, 284] on img at bounding box center [251, 279] width 18 height 18
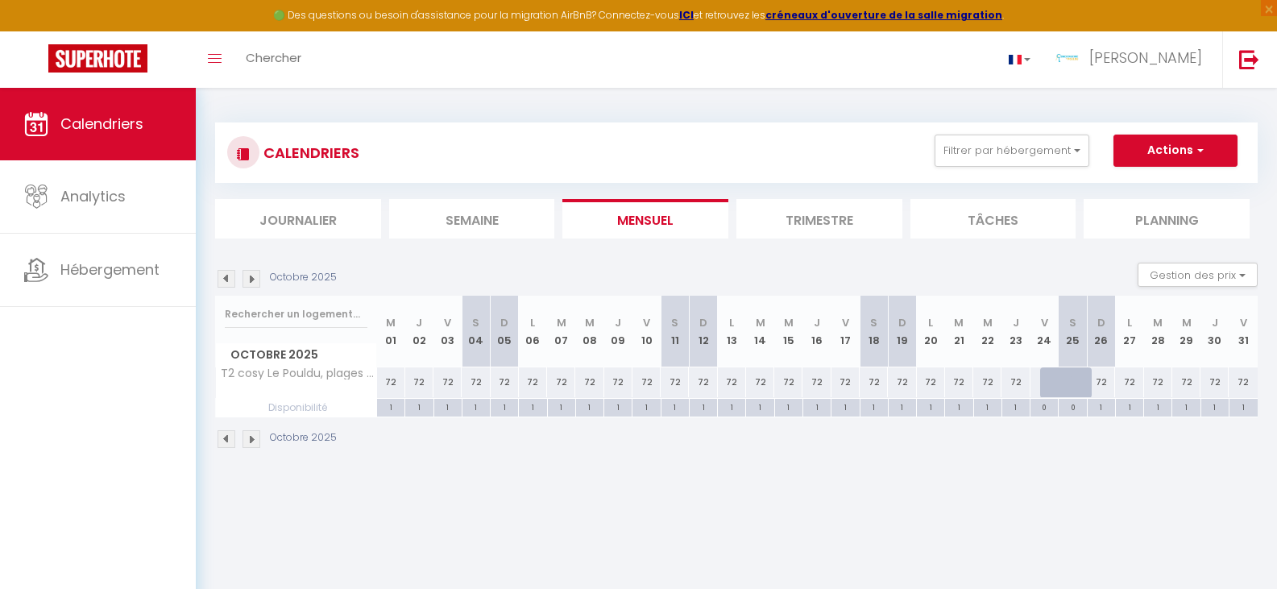
click at [1161, 227] on li "Planning" at bounding box center [1166, 218] width 166 height 39
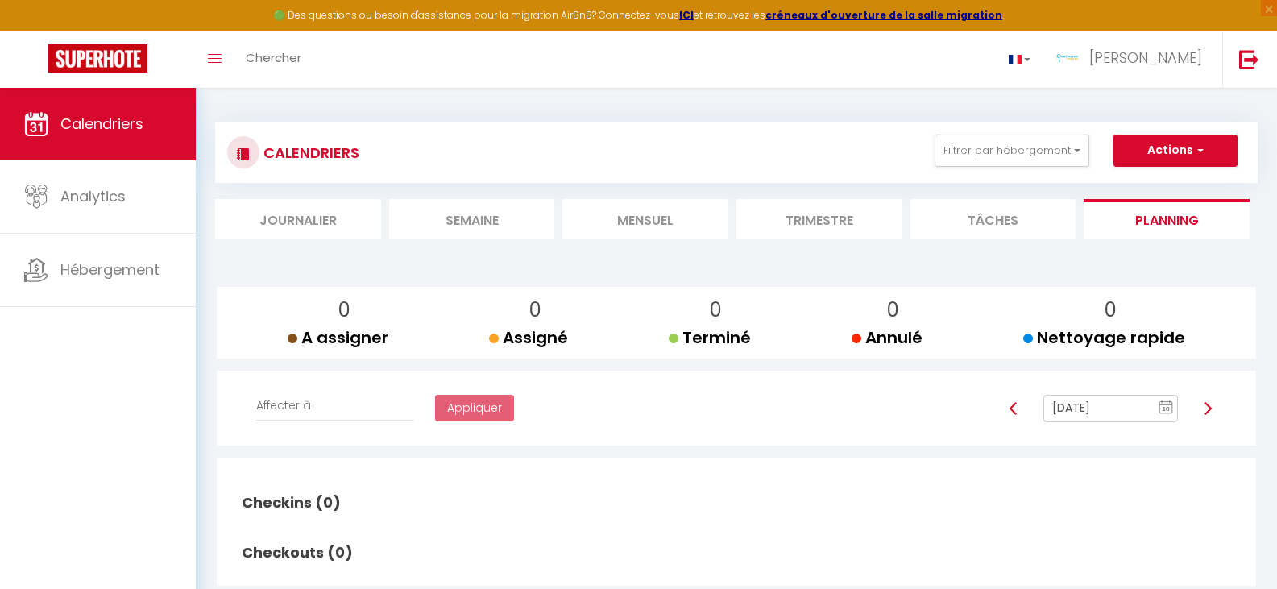
click at [821, 228] on li "Trimestre" at bounding box center [819, 218] width 166 height 39
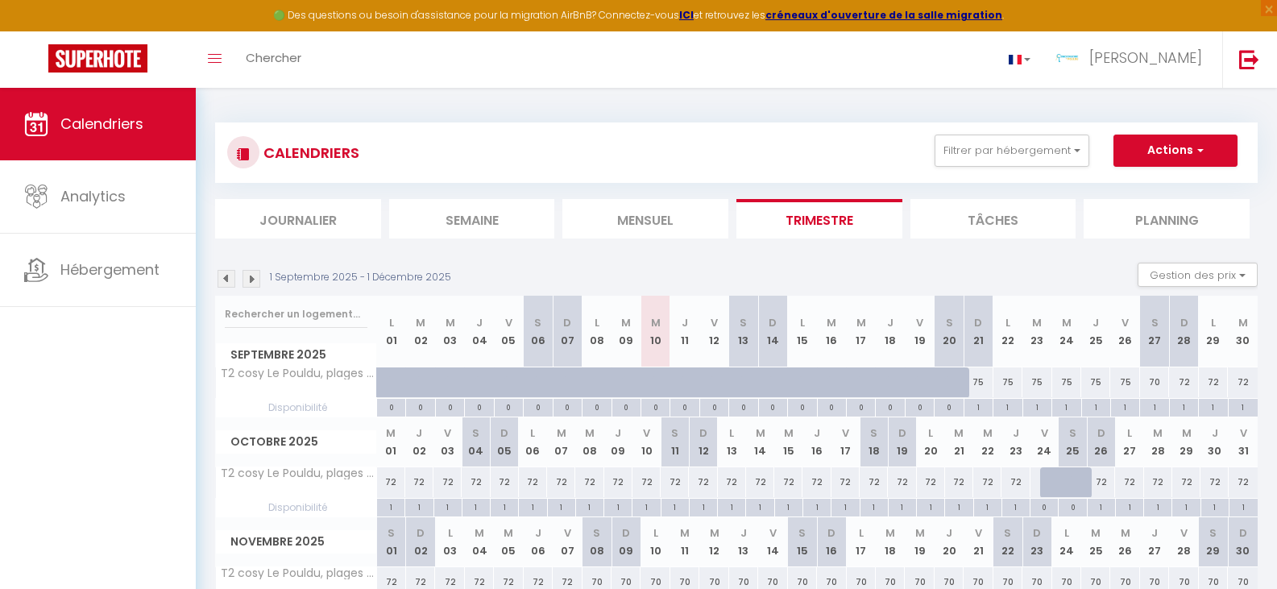
click at [660, 221] on li "Mensuel" at bounding box center [645, 218] width 166 height 39
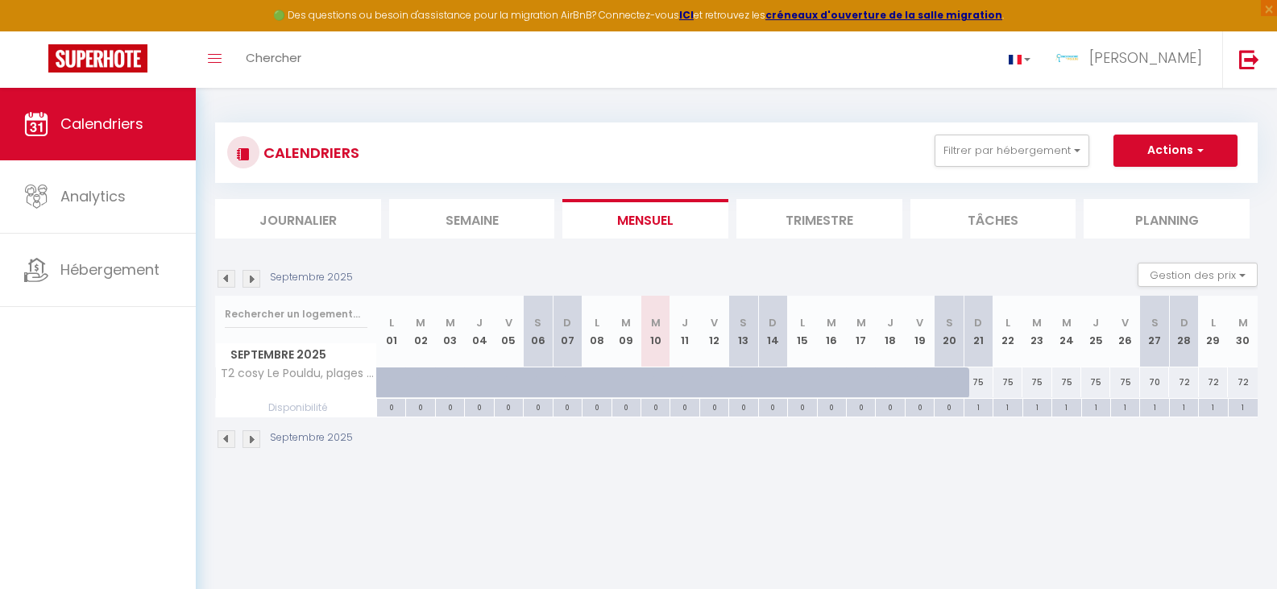
click at [253, 277] on img at bounding box center [251, 279] width 18 height 18
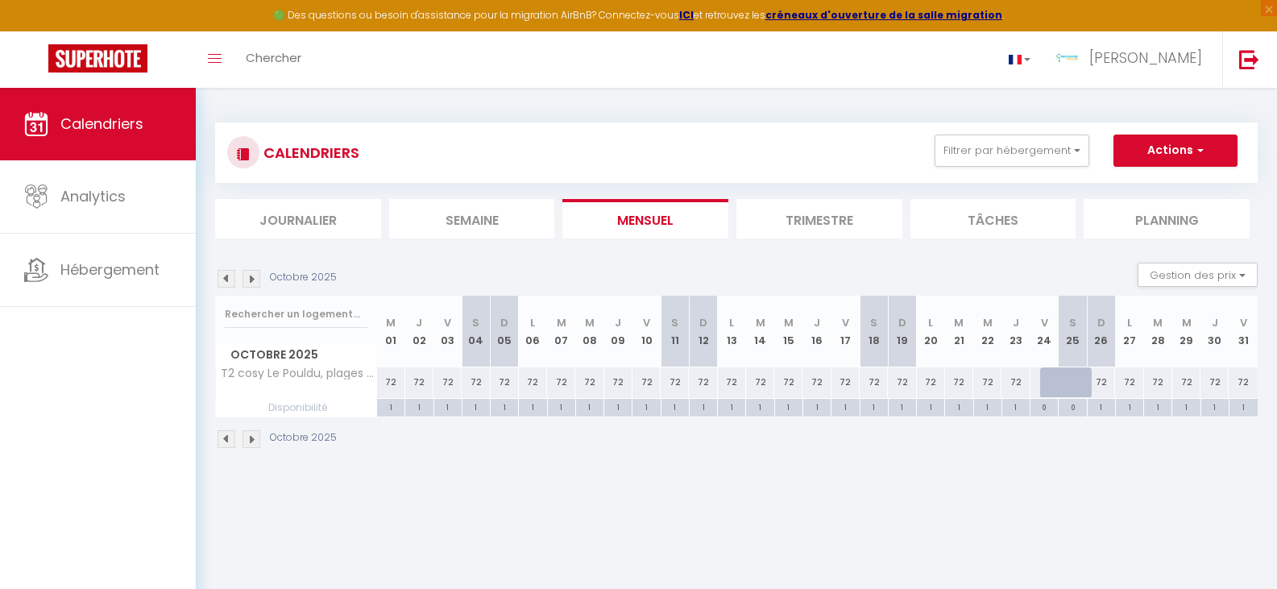
click at [987, 387] on div "72" at bounding box center [987, 382] width 28 height 30
type input "72"
type input "Mer 22 Octobre 2025"
type input "Jeu 23 Octobre 2025"
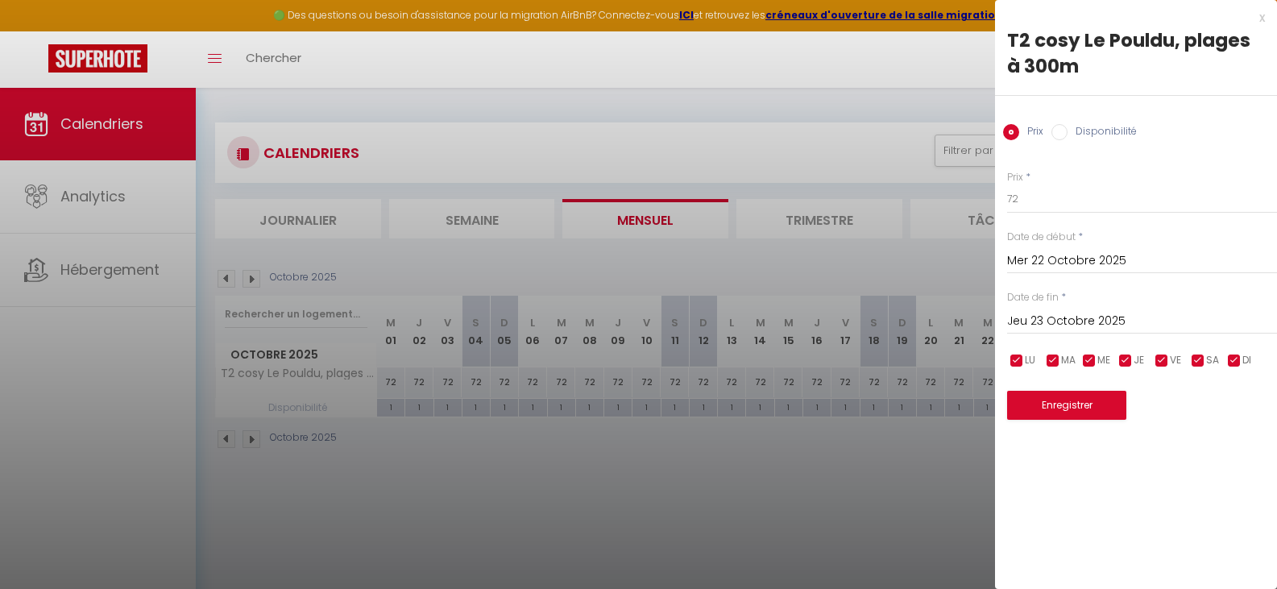
click at [1065, 127] on input "Disponibilité" at bounding box center [1059, 132] width 16 height 16
radio input "true"
radio input "false"
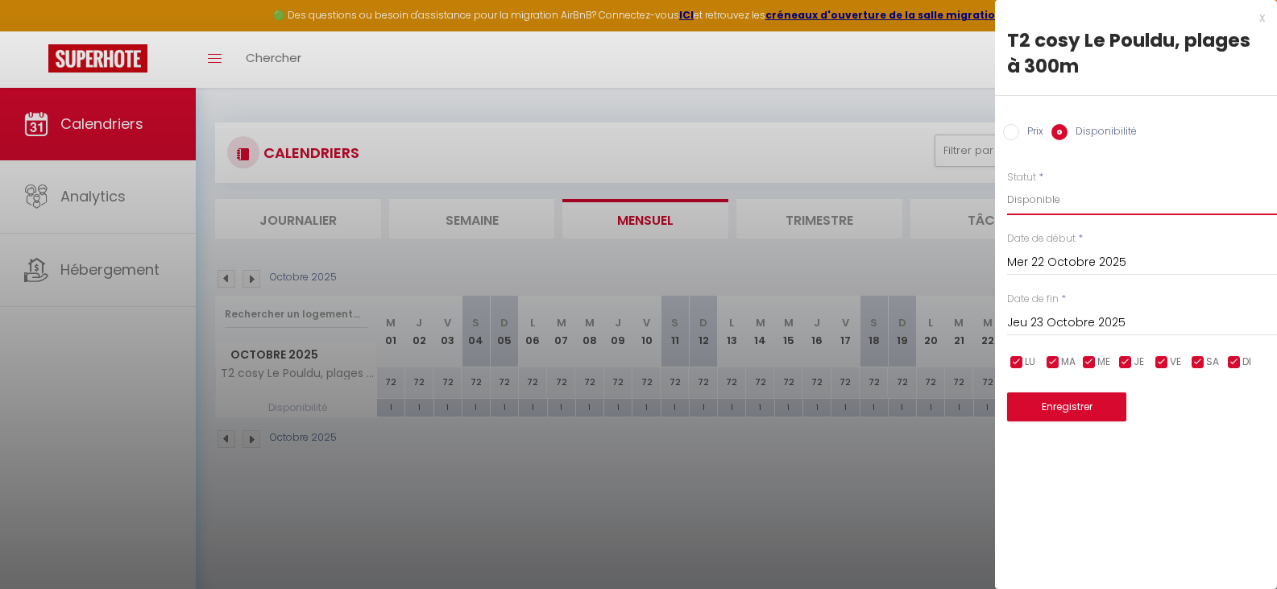
click at [1024, 202] on select "Disponible Indisponible" at bounding box center [1142, 199] width 270 height 31
select select "0"
click at [1007, 184] on select "Disponible Indisponible" at bounding box center [1142, 199] width 270 height 31
click at [1077, 404] on button "Enregistrer" at bounding box center [1066, 406] width 119 height 29
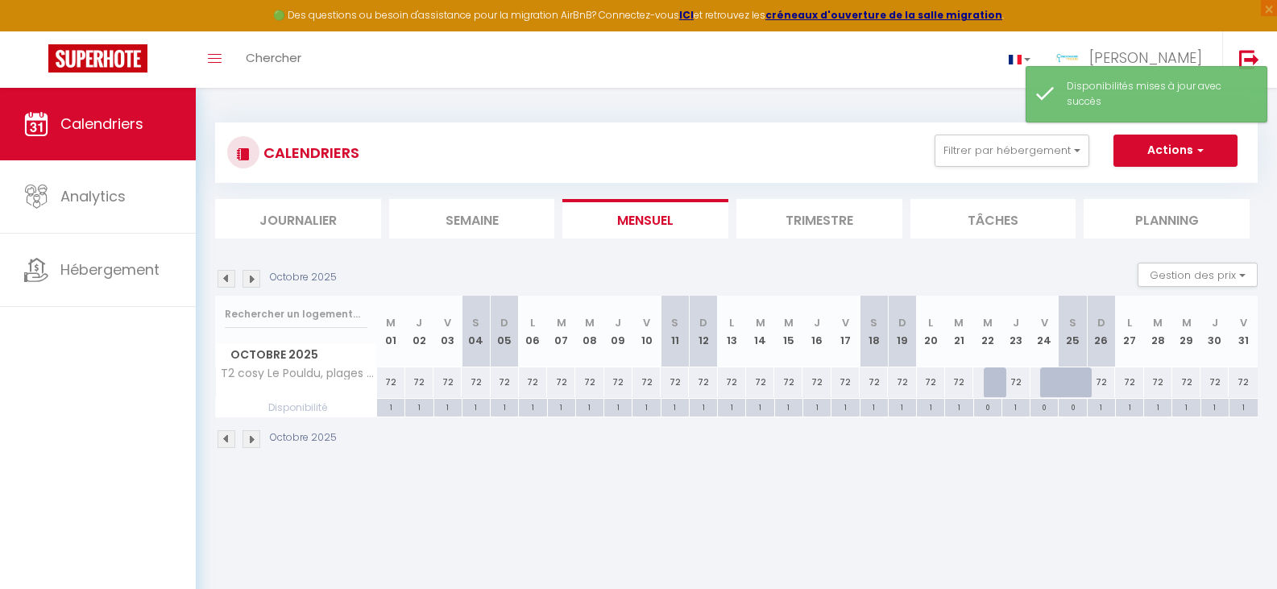
click at [1004, 388] on div "72" at bounding box center [1015, 382] width 28 height 30
select select "1"
type input "Jeu 23 Octobre 2025"
type input "Ven 24 Octobre 2025"
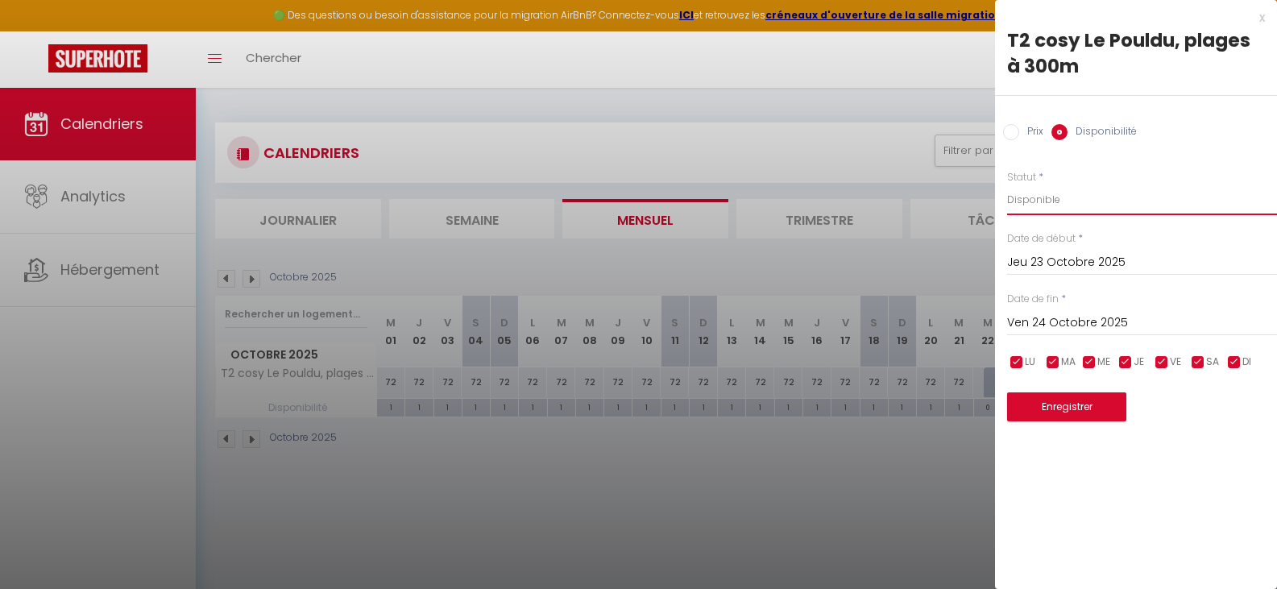
click at [1039, 205] on select "Disponible Indisponible" at bounding box center [1142, 199] width 270 height 31
select select "0"
click at [1007, 184] on select "Disponible Indisponible" at bounding box center [1142, 199] width 270 height 31
click at [1029, 263] on input "Jeu 23 Octobre 2025" at bounding box center [1142, 262] width 270 height 21
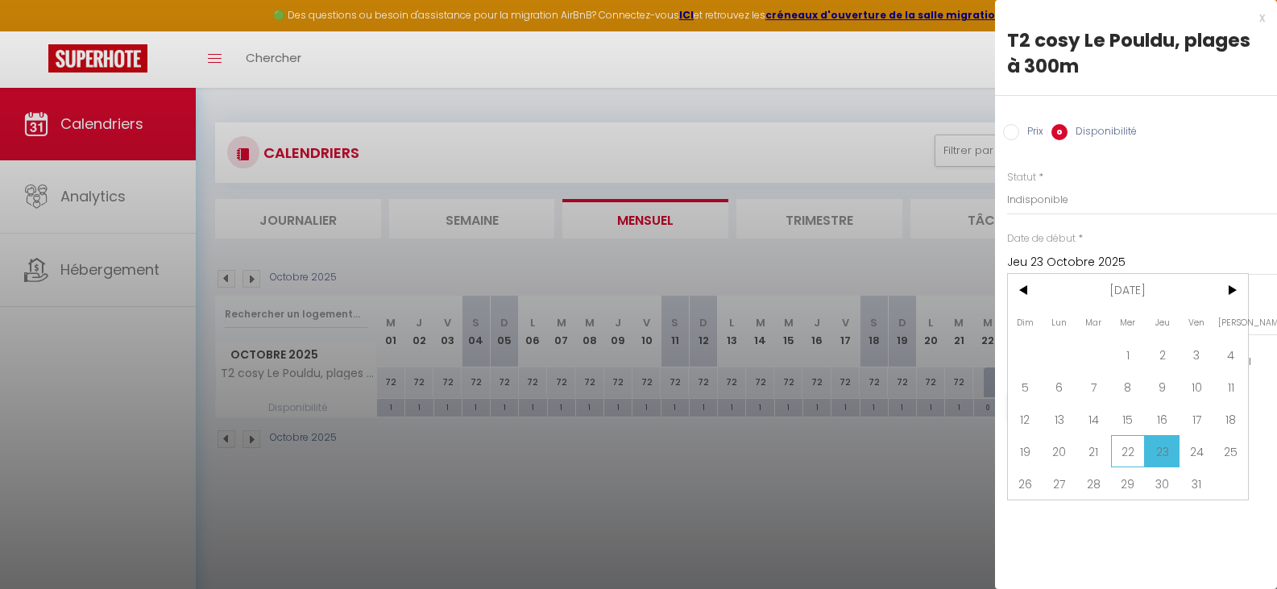
click at [1124, 457] on span "22" at bounding box center [1128, 451] width 35 height 32
type input "Mer 22 Octobre 2025"
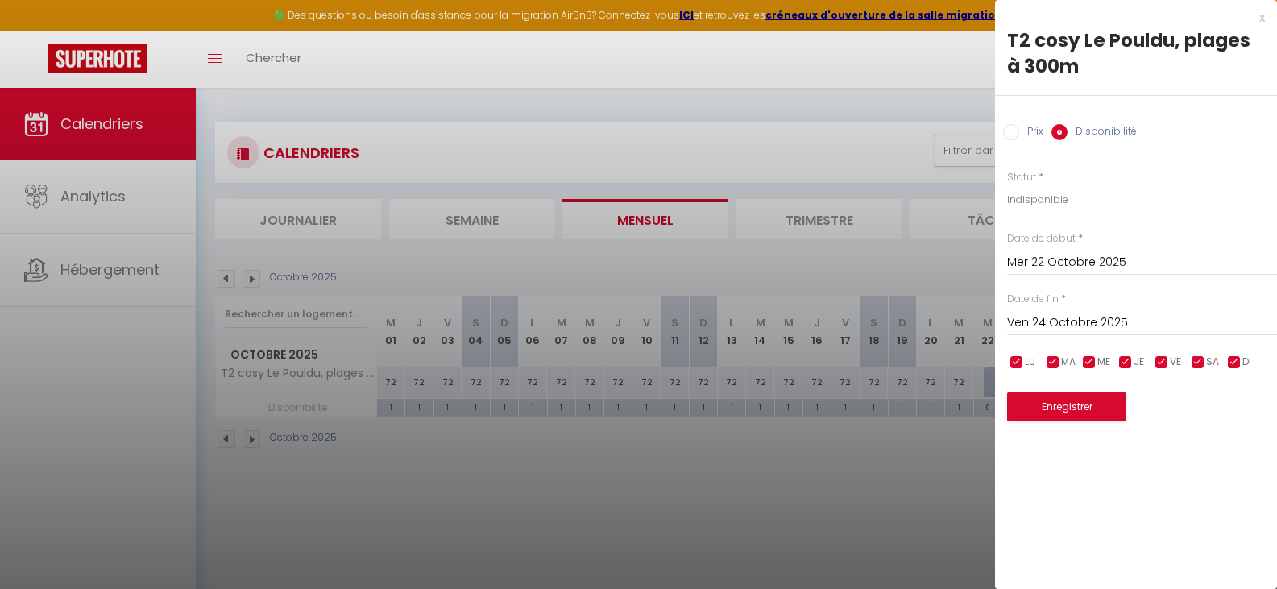
click at [1081, 324] on input "Ven 24 Octobre 2025" at bounding box center [1142, 323] width 270 height 21
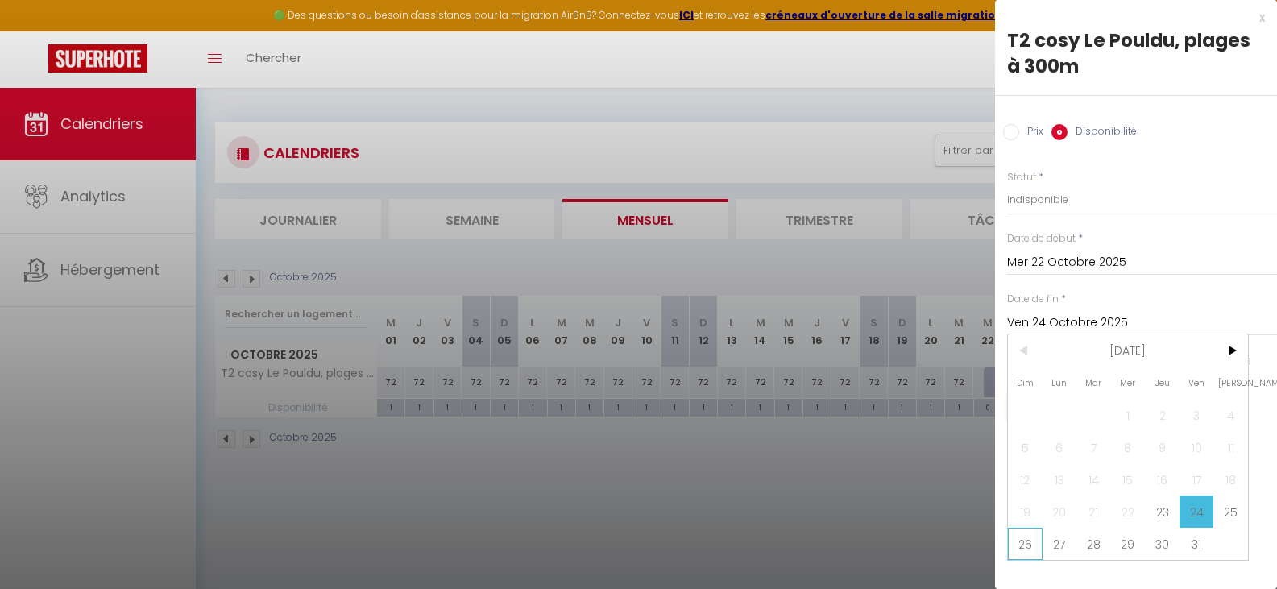
click at [1037, 546] on span "26" at bounding box center [1025, 544] width 35 height 32
type input "Dim 26 Octobre 2025"
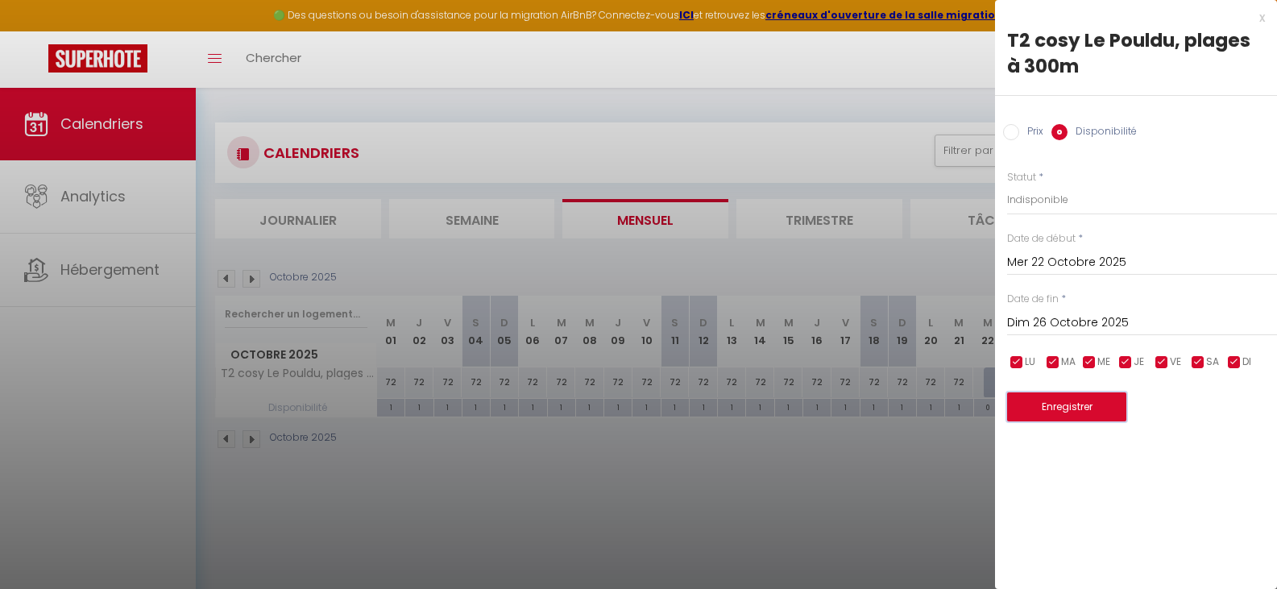
click at [1052, 409] on button "Enregistrer" at bounding box center [1066, 406] width 119 height 29
